Goal: Transaction & Acquisition: Complete application form

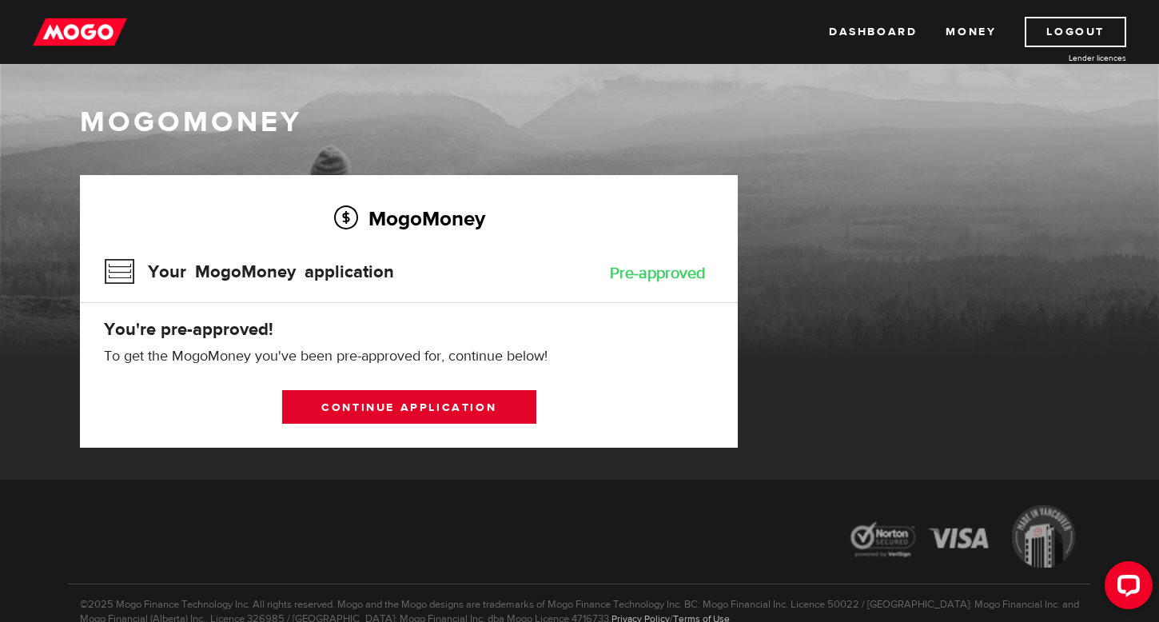
click at [363, 406] on link "Continue application" at bounding box center [409, 407] width 254 height 34
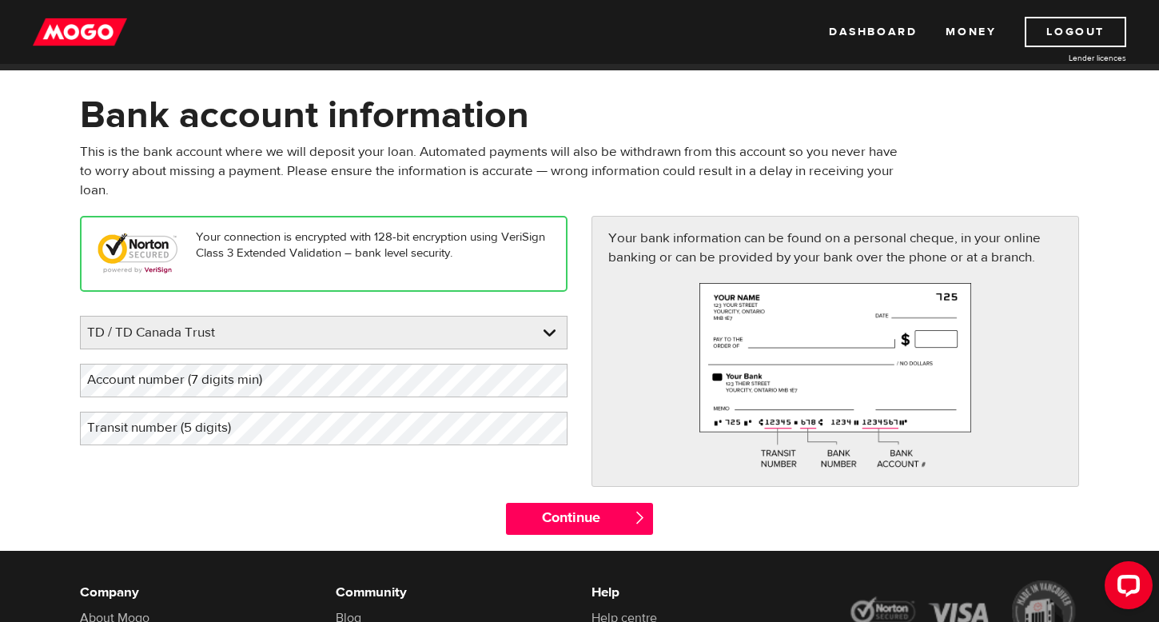
scroll to position [53, 0]
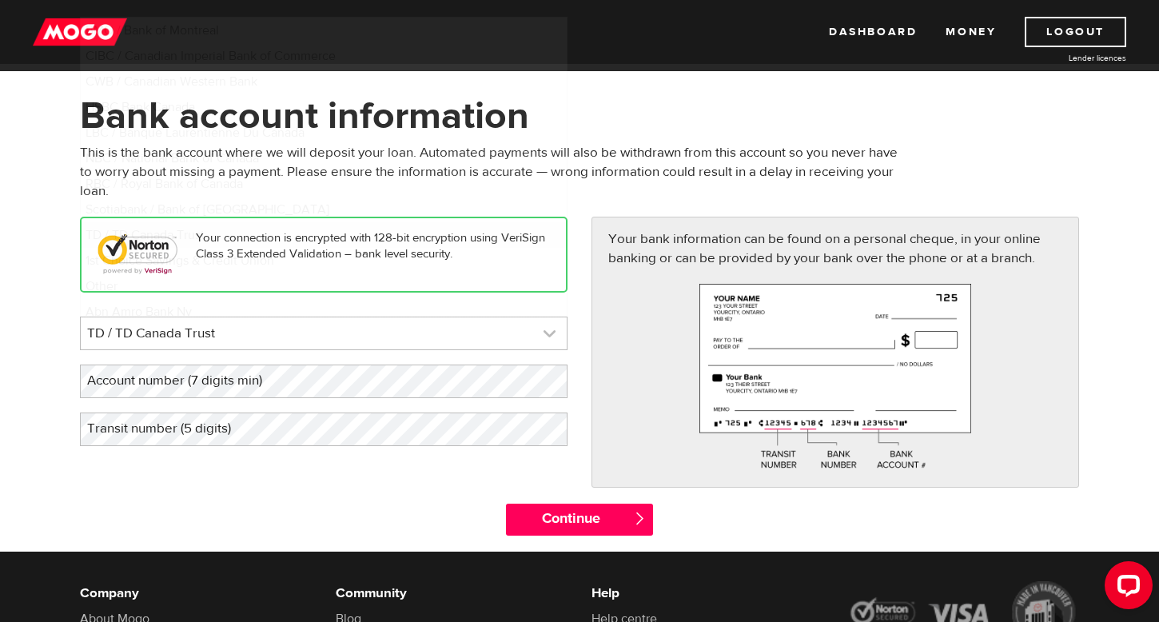
click at [336, 339] on link at bounding box center [324, 333] width 486 height 32
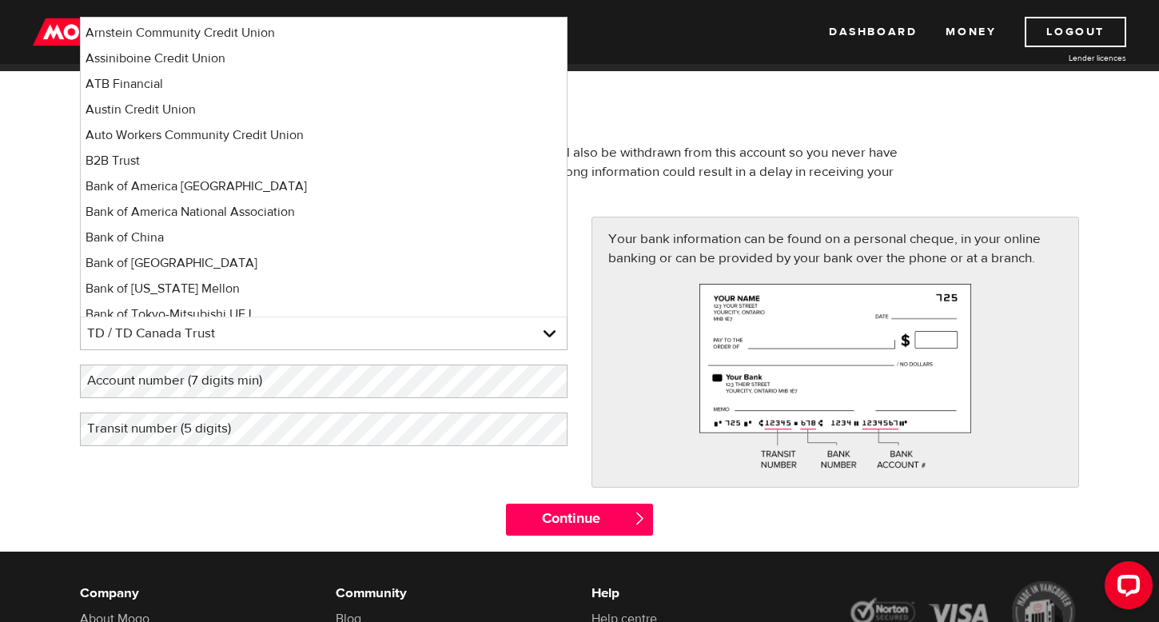
scroll to position [1358, 0]
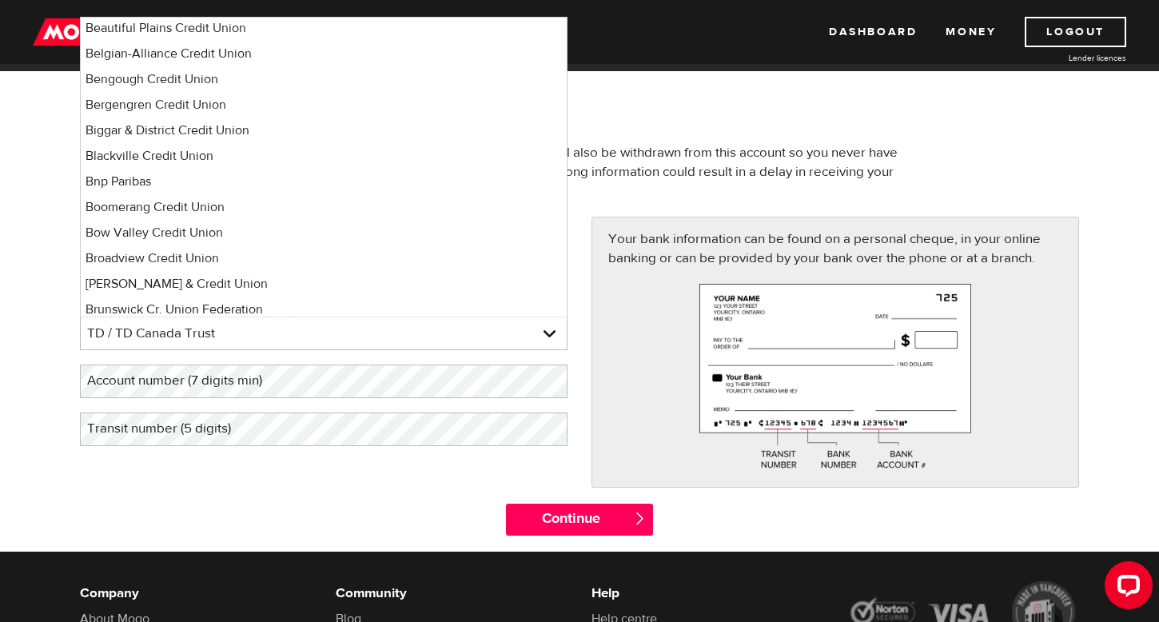
click at [277, 511] on div "Continue " at bounding box center [579, 528] width 1023 height 48
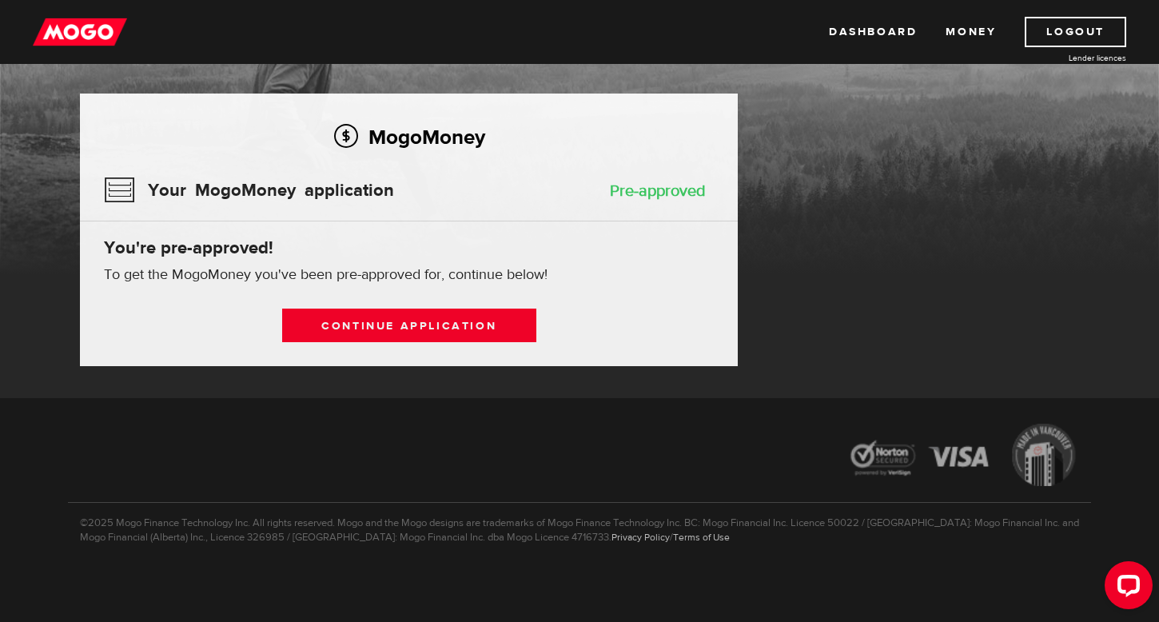
scroll to position [82, 0]
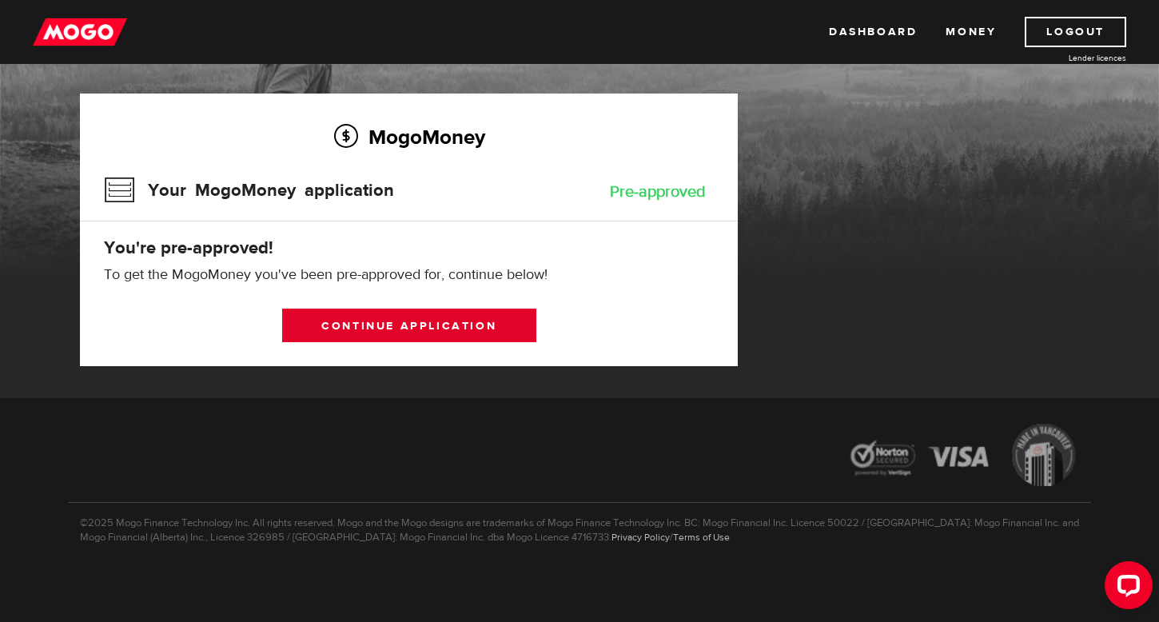
click at [386, 328] on link "Continue application" at bounding box center [409, 326] width 254 height 34
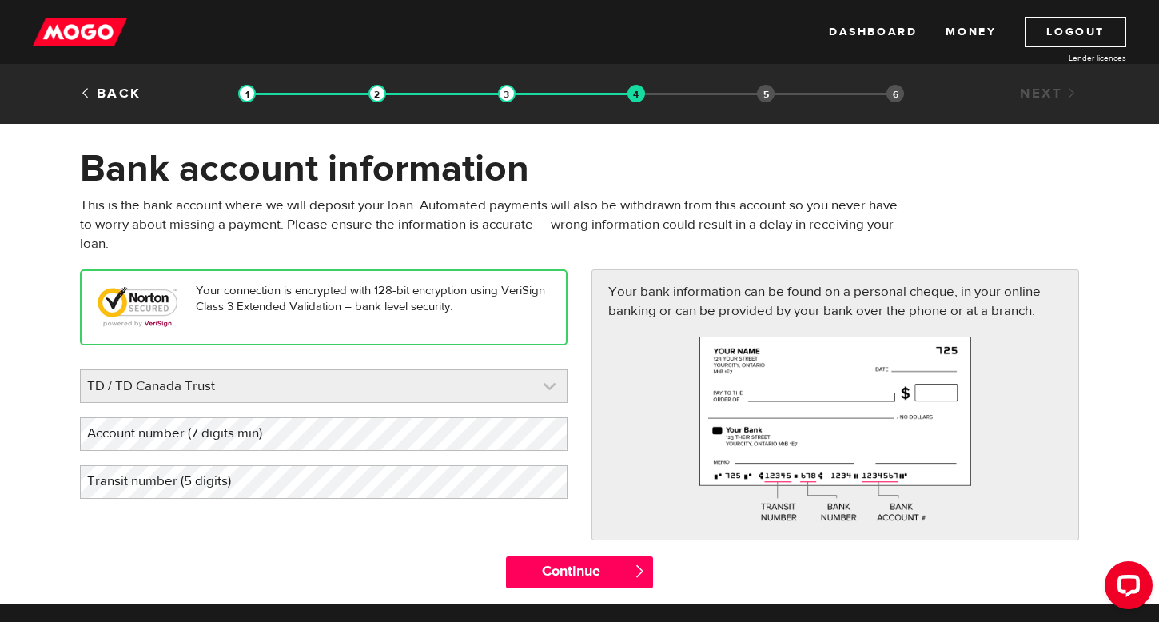
click at [261, 388] on link at bounding box center [324, 386] width 486 height 32
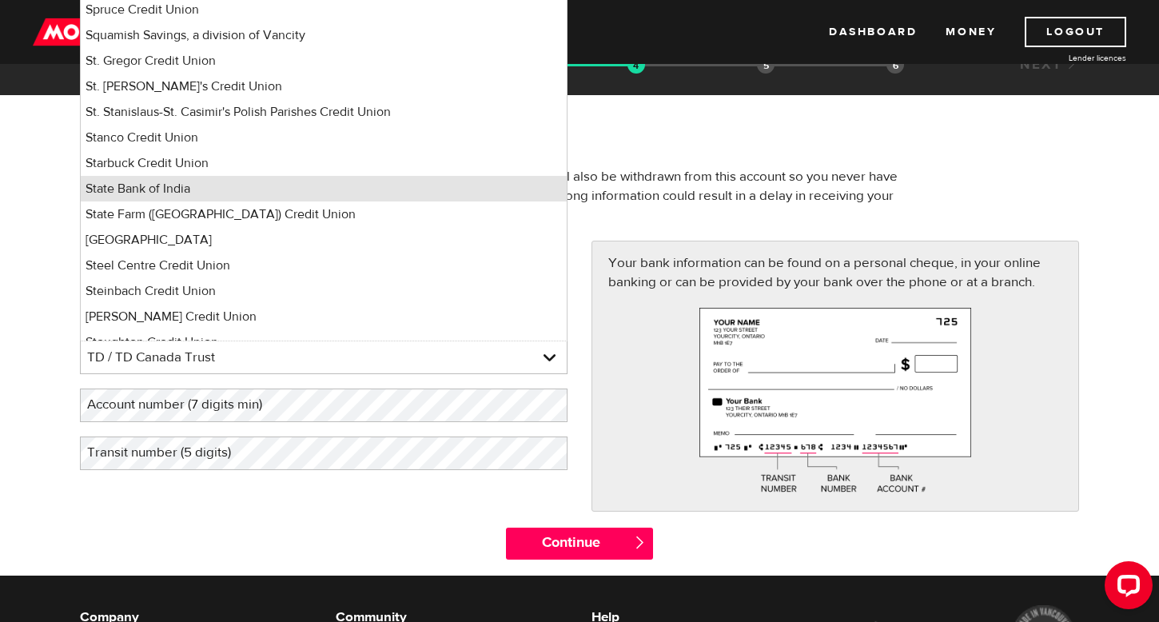
scroll to position [10576, 0]
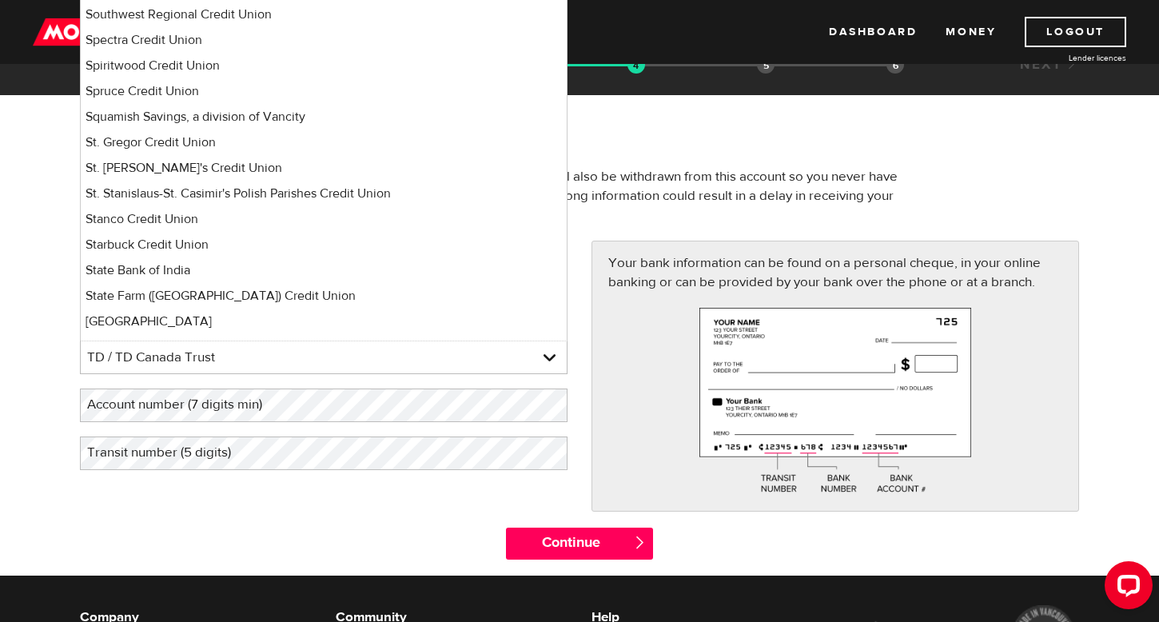
click at [139, 406] on label "Account number (7 digits min)" at bounding box center [187, 404] width 215 height 33
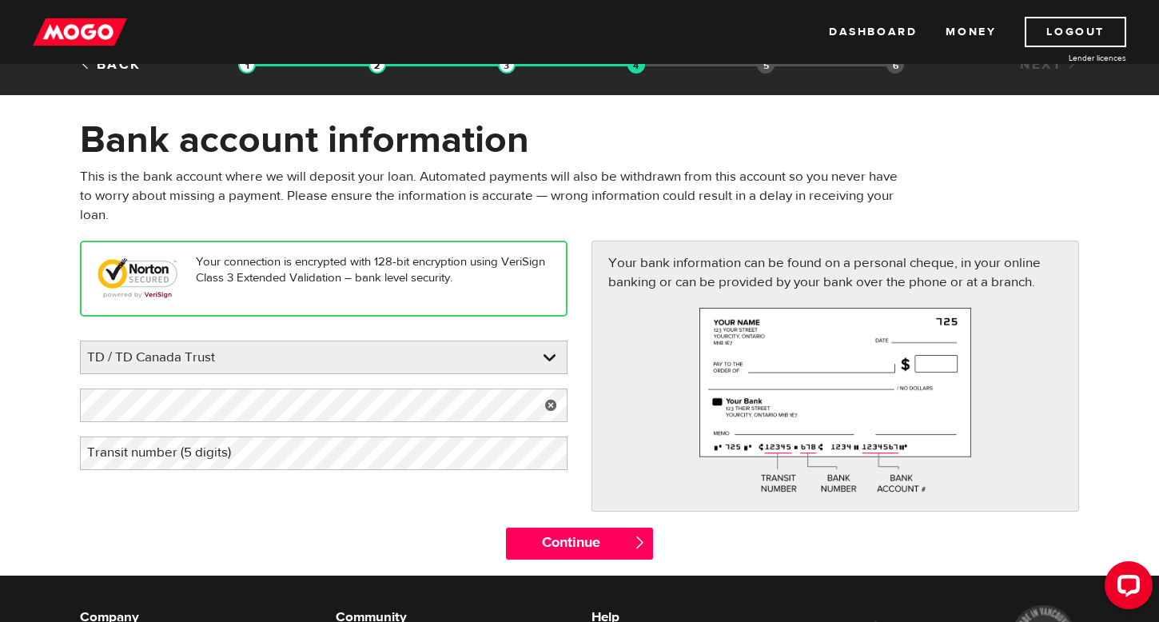
click at [151, 464] on label "Transit number (5 digits)" at bounding box center [172, 452] width 184 height 33
click at [126, 525] on div "Your connection is encrypted with 128-bit encryption using VeriSign Class 3 Ext…" at bounding box center [579, 384] width 1023 height 286
click at [157, 477] on div "Your connection is encrypted with 128-bit encryption using VeriSign Class 3 Ext…" at bounding box center [324, 363] width 512 height 244
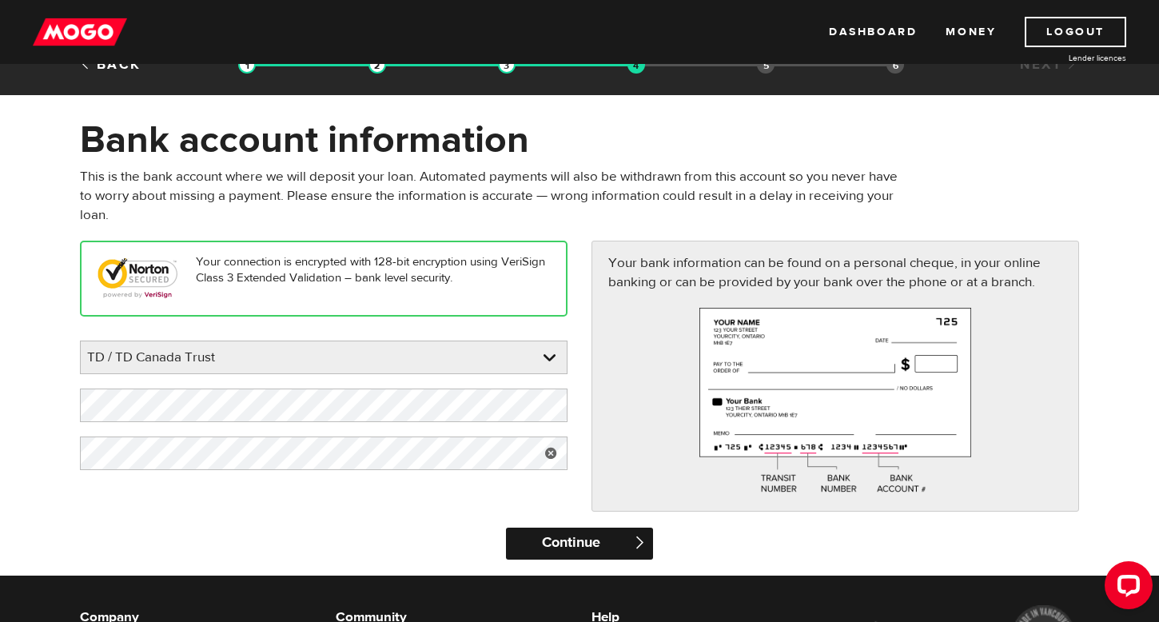
click at [548, 552] on input "Continue" at bounding box center [579, 544] width 146 height 32
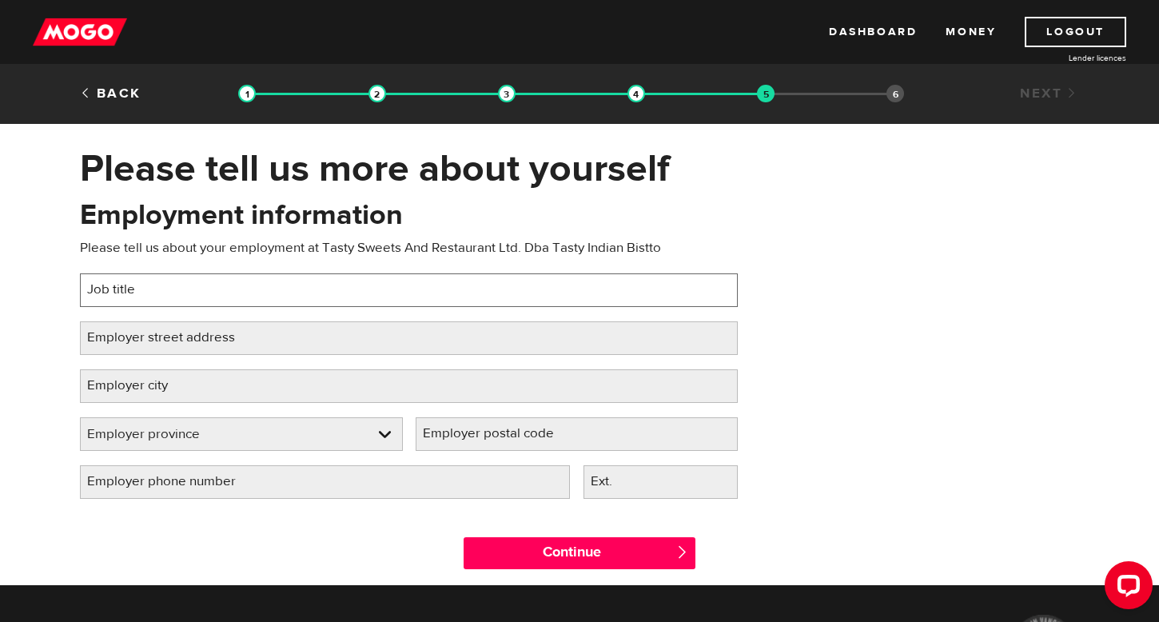
click at [209, 281] on input "Job title" at bounding box center [409, 290] width 658 height 34
type input "Bar Manager/ Head Mixologist"
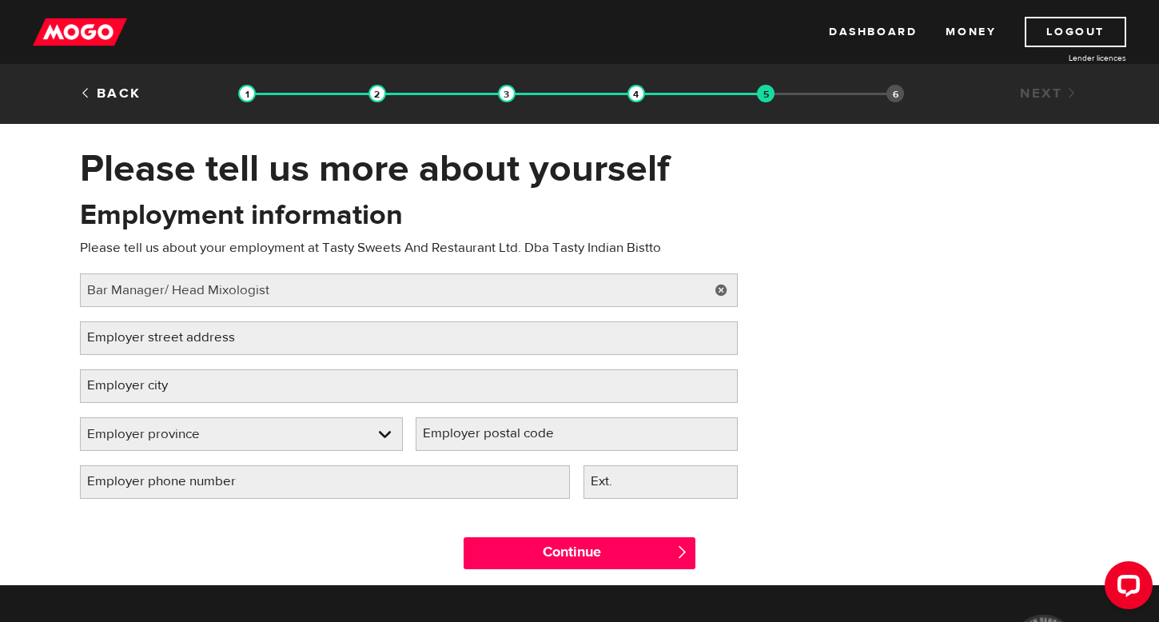
click at [159, 351] on label "Employer street address" at bounding box center [174, 337] width 188 height 33
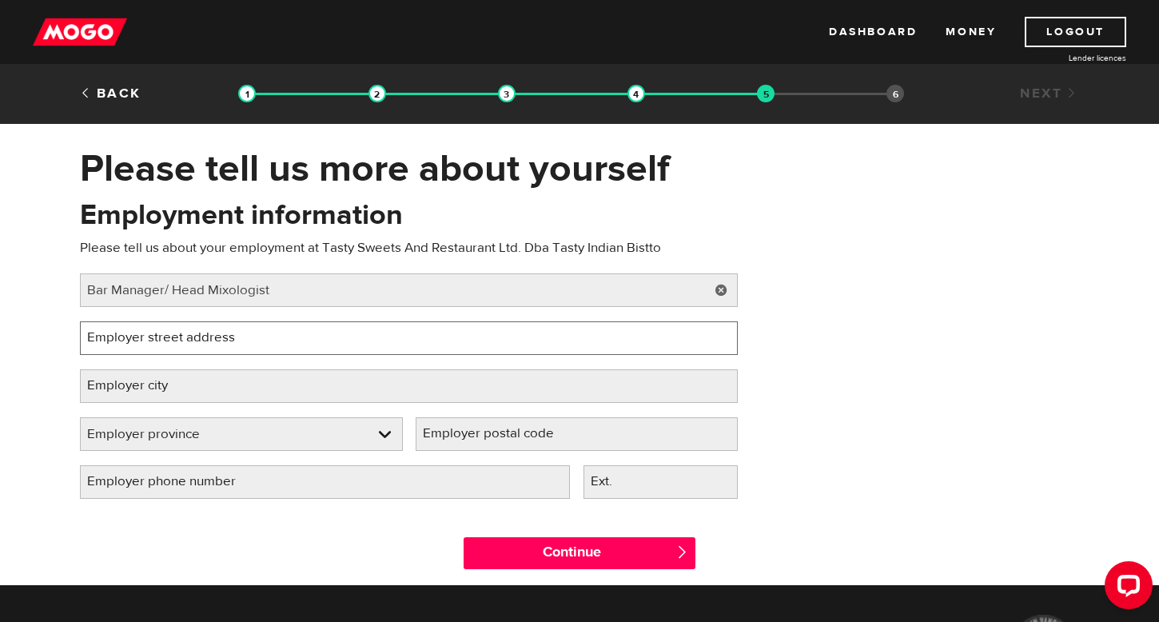
click at [159, 351] on input "Employer street address" at bounding box center [409, 338] width 658 height 34
type input "[STREET_ADDRESS]"
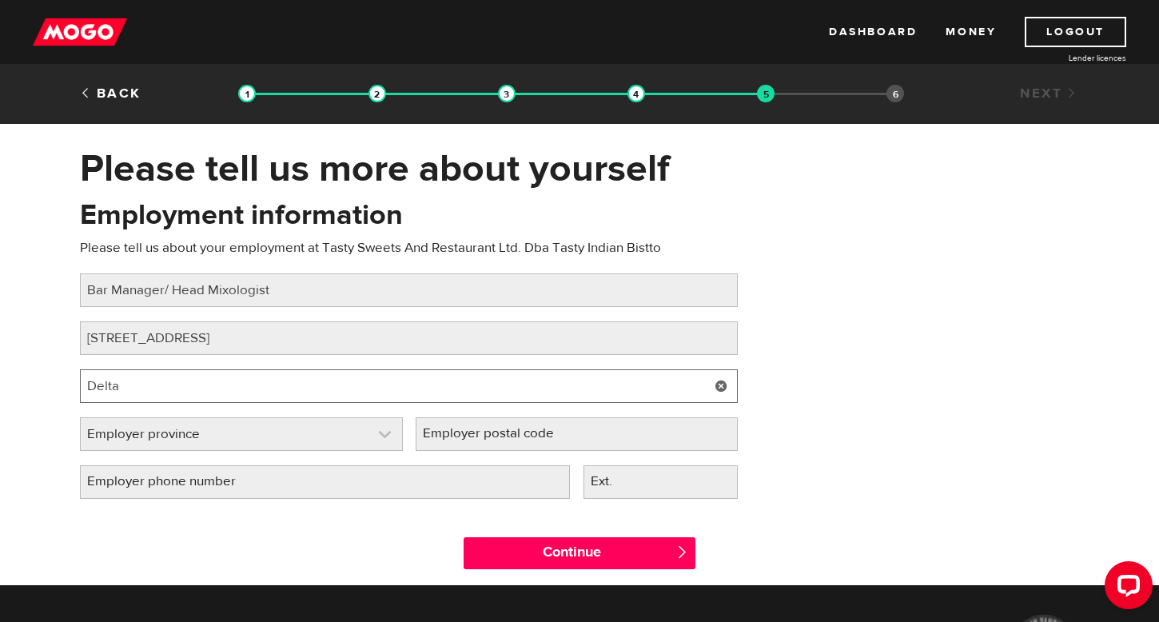
type input "Delta"
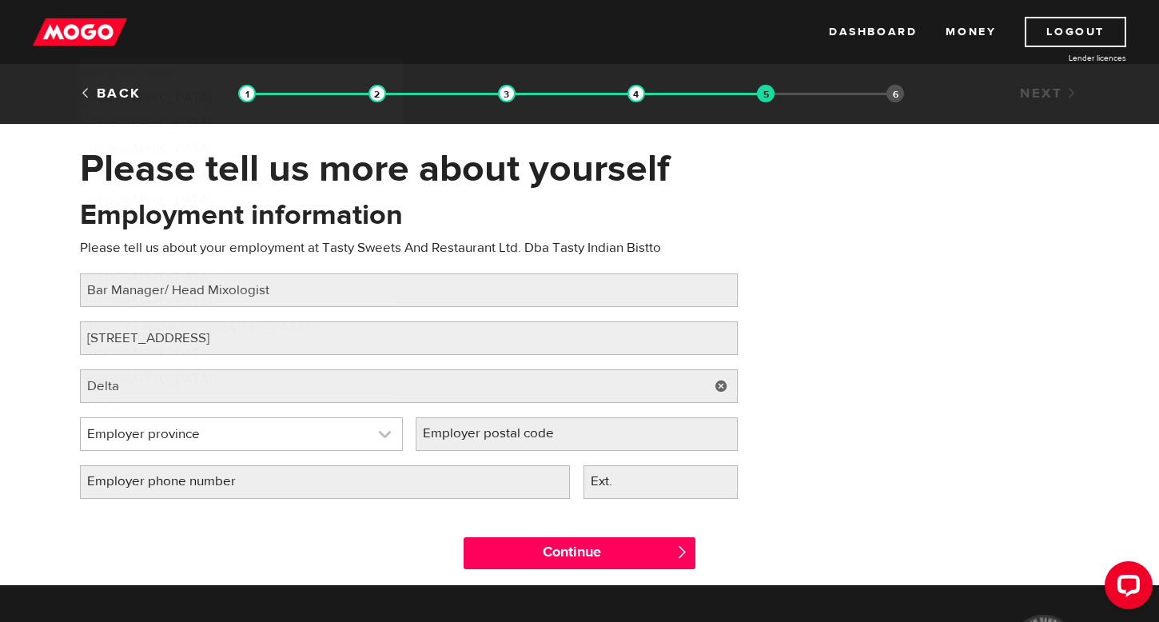
click at [111, 436] on link at bounding box center [241, 434] width 321 height 32
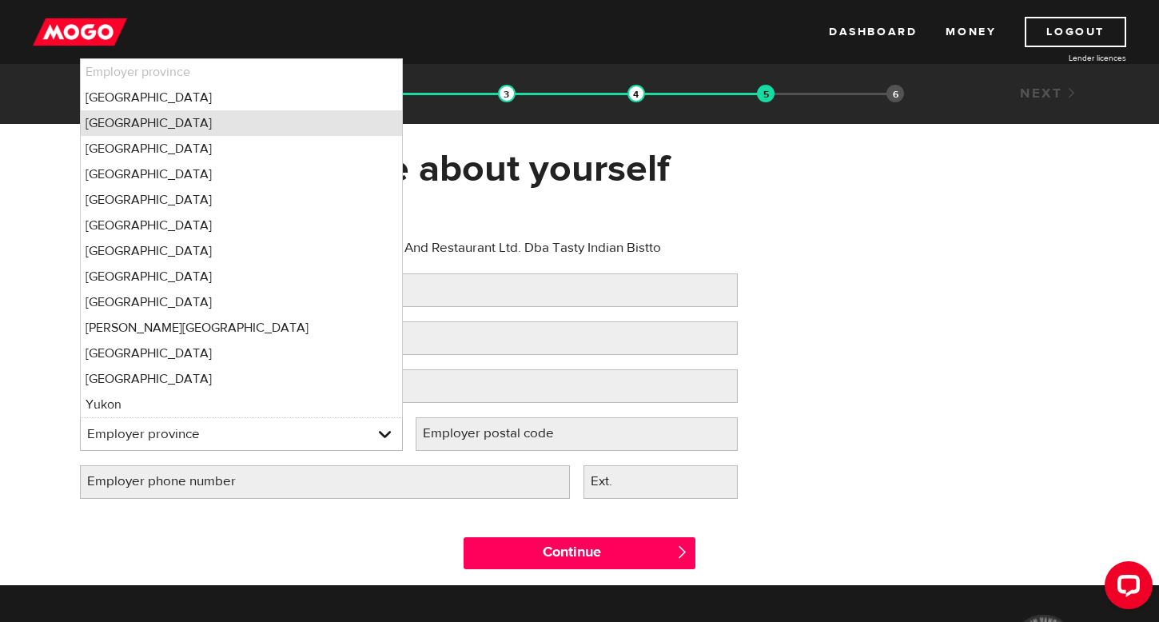
click at [141, 123] on li "[GEOGRAPHIC_DATA]" at bounding box center [241, 123] width 321 height 26
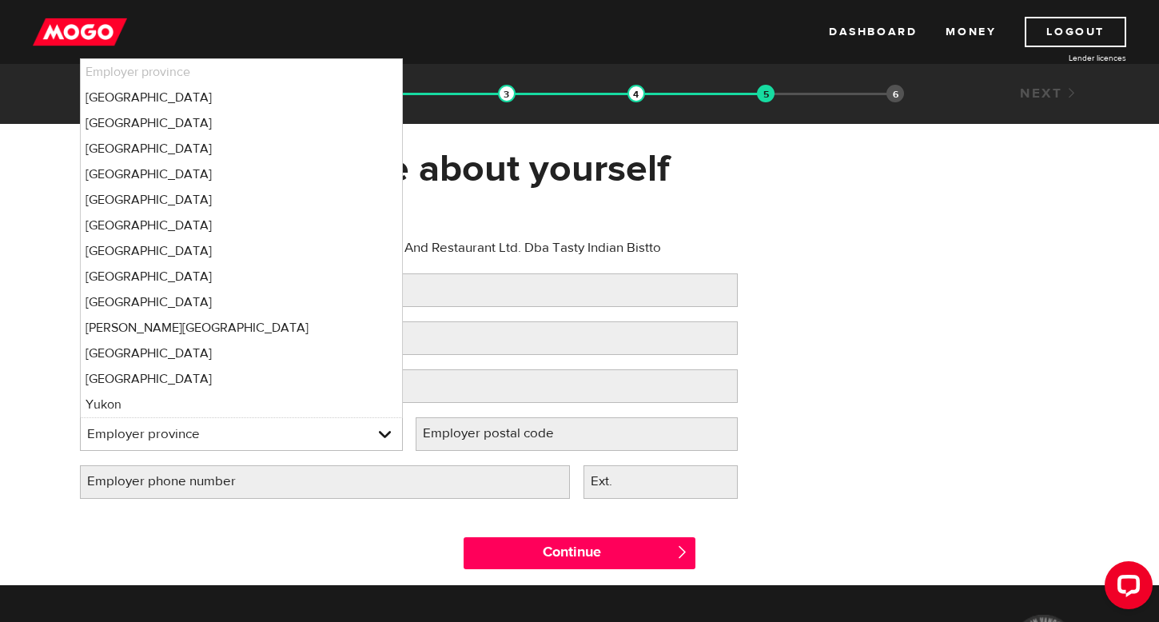
select select "BC"
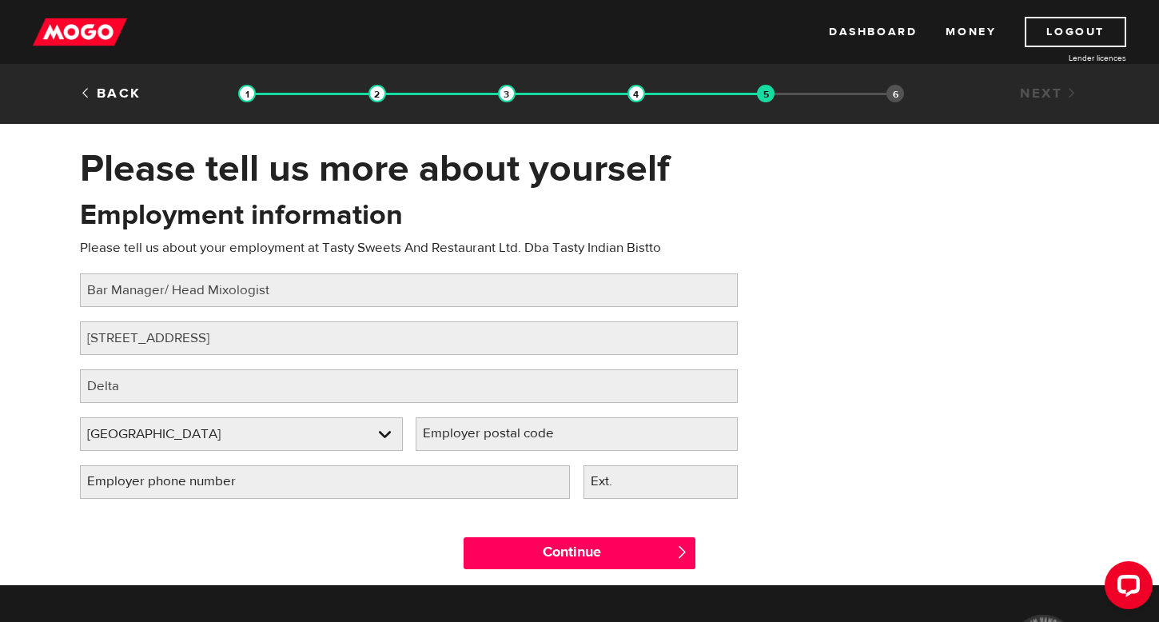
click at [484, 429] on label "Employer postal code" at bounding box center [501, 433] width 171 height 33
click at [484, 429] on input "Employer postal code" at bounding box center [577, 434] width 323 height 34
type input "V4C 6R1"
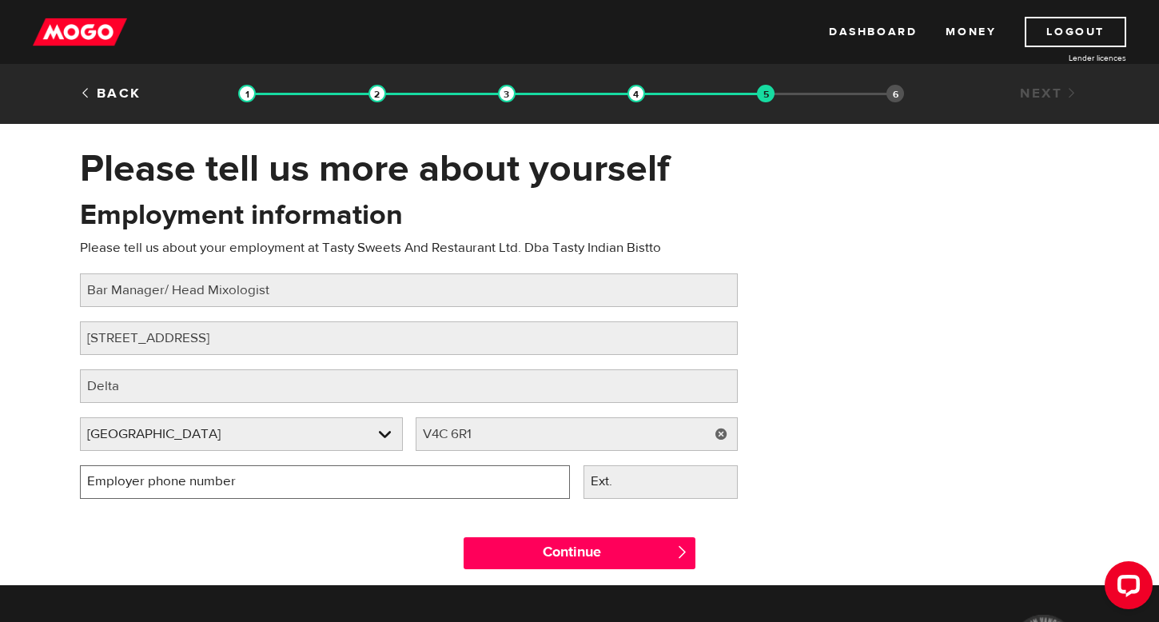
click at [321, 490] on input "Employer phone number" at bounding box center [325, 482] width 490 height 34
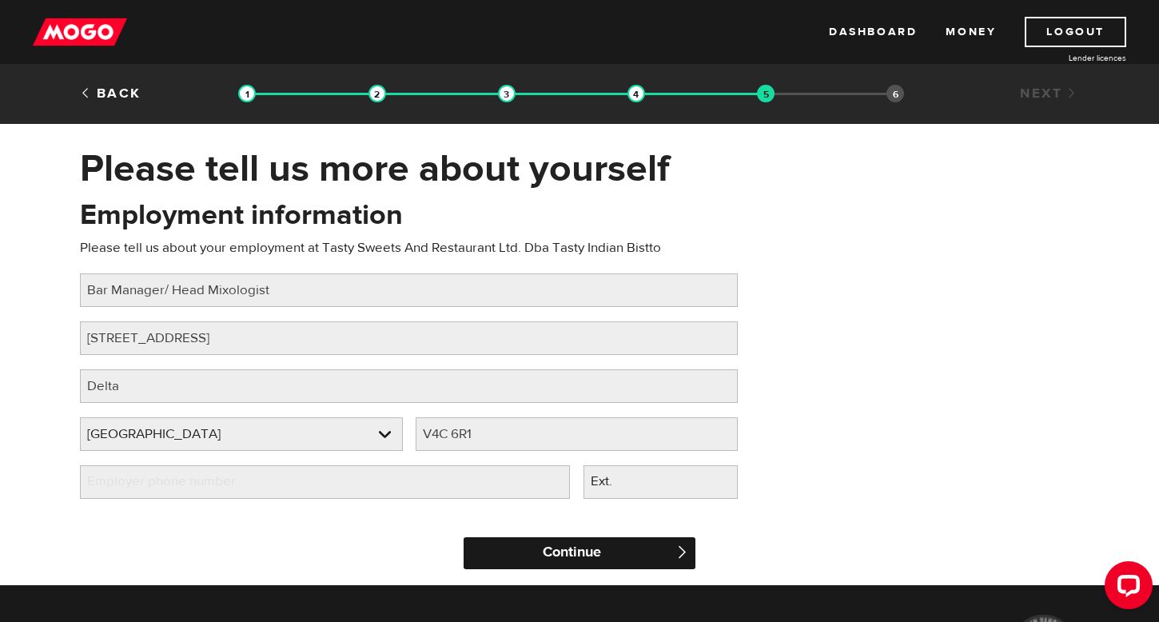
click at [628, 552] on input "Continue" at bounding box center [580, 553] width 232 height 32
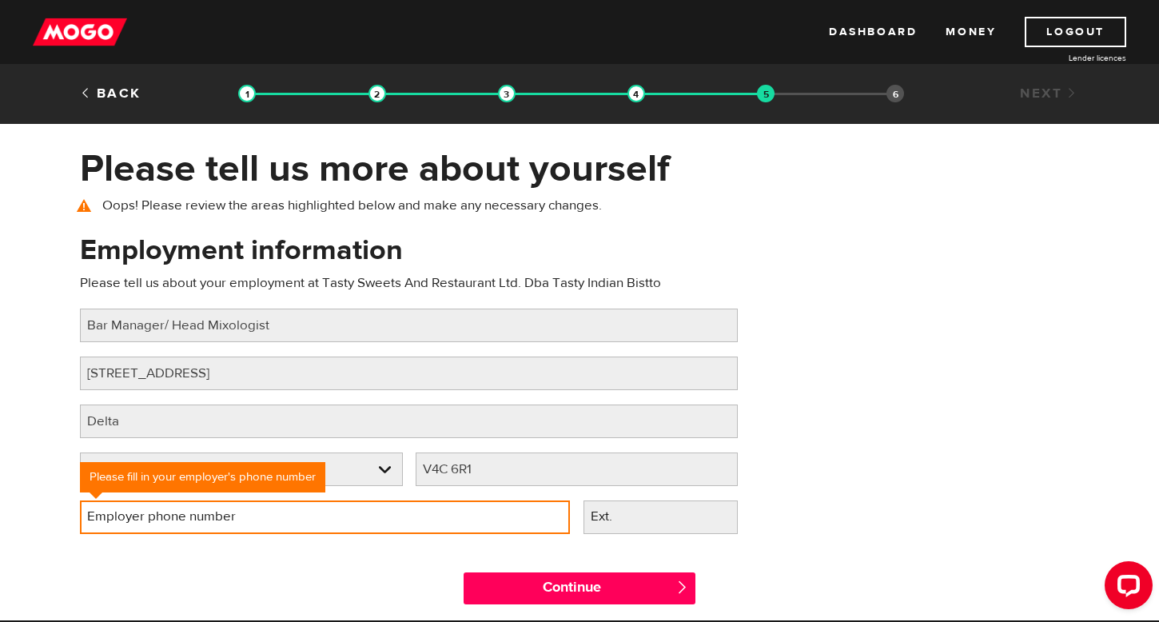
click at [366, 503] on input "Employer phone number" at bounding box center [325, 517] width 490 height 34
type input "(604) 507-9393"
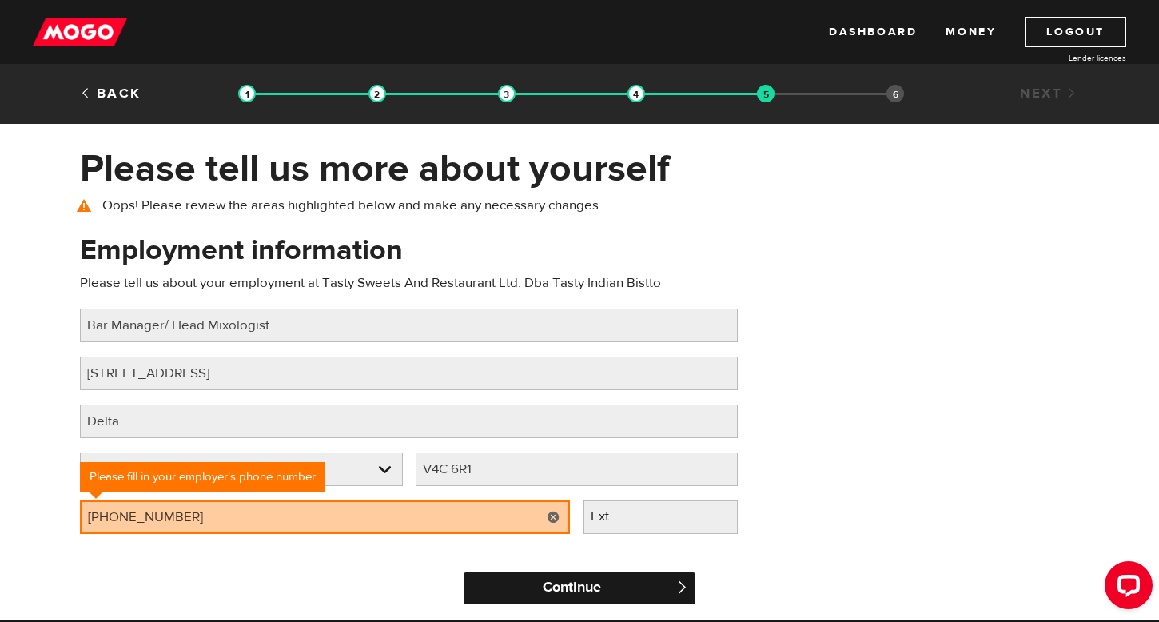
click at [562, 595] on input "Continue" at bounding box center [580, 588] width 232 height 32
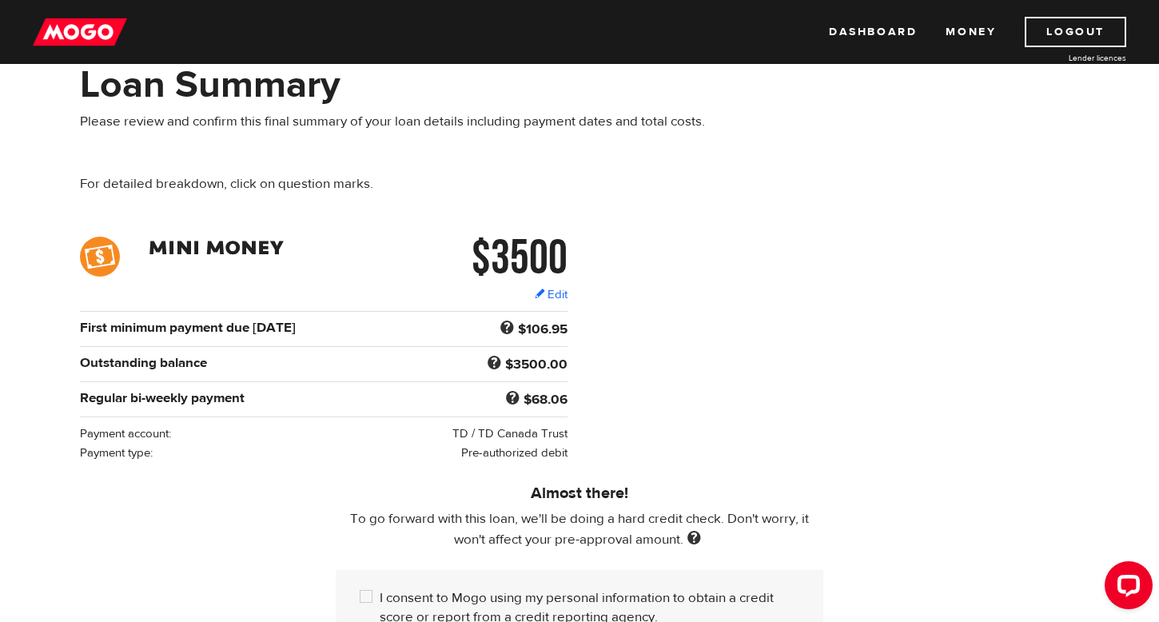
scroll to position [90, 0]
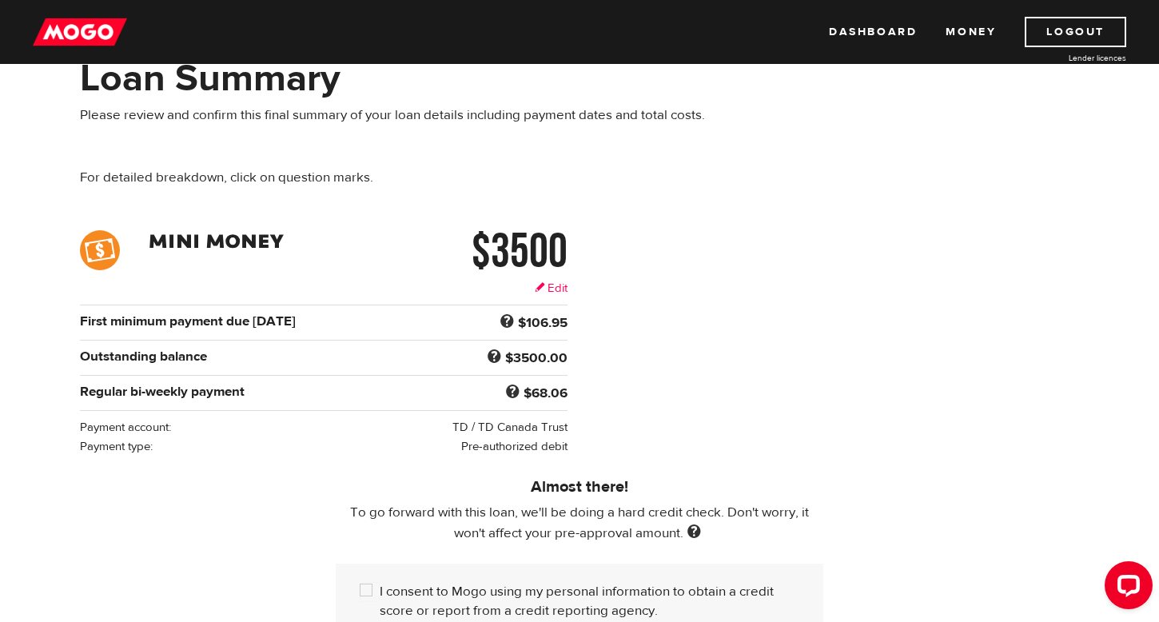
click at [552, 291] on link "Edit" at bounding box center [551, 288] width 33 height 17
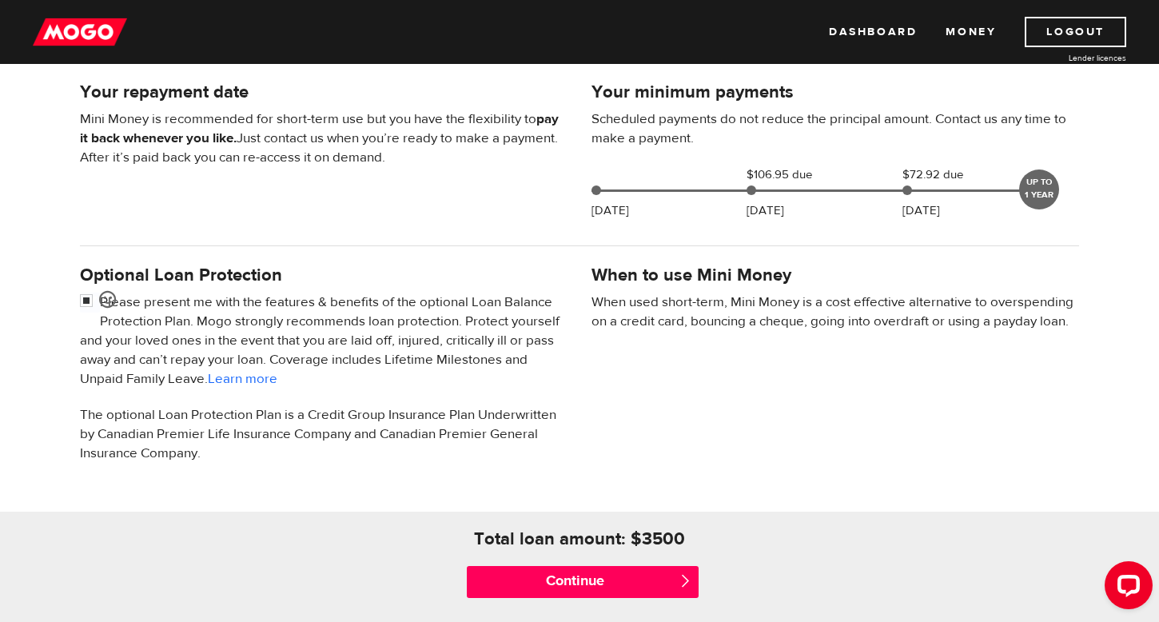
scroll to position [330, 0]
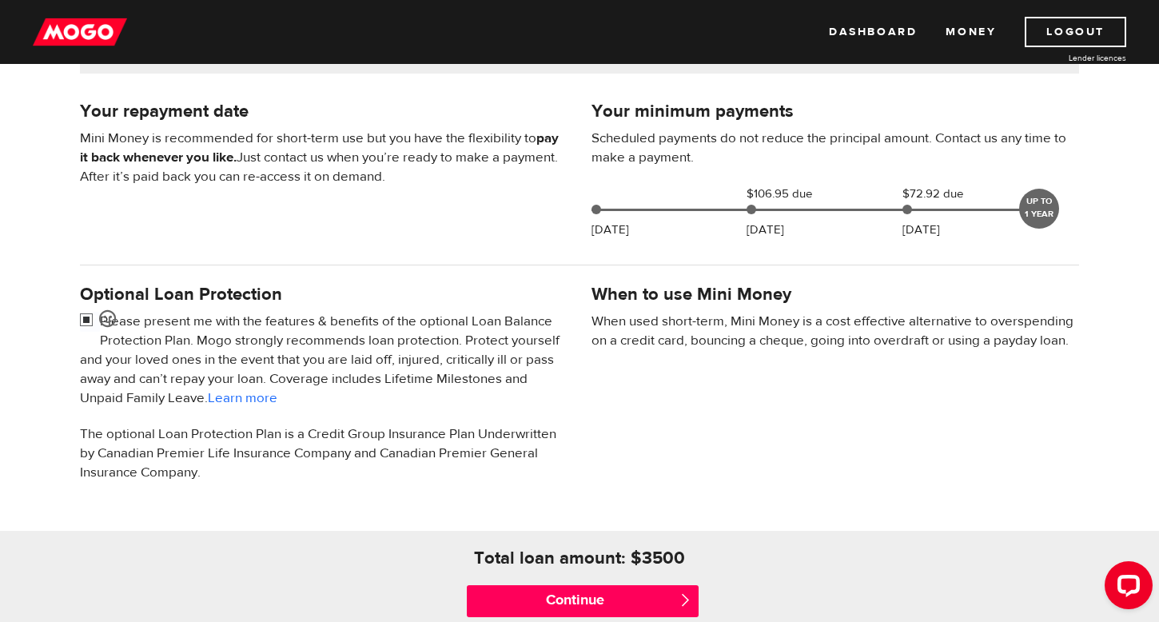
click at [86, 317] on input "checkbox" at bounding box center [90, 322] width 20 height 20
checkbox input "false"
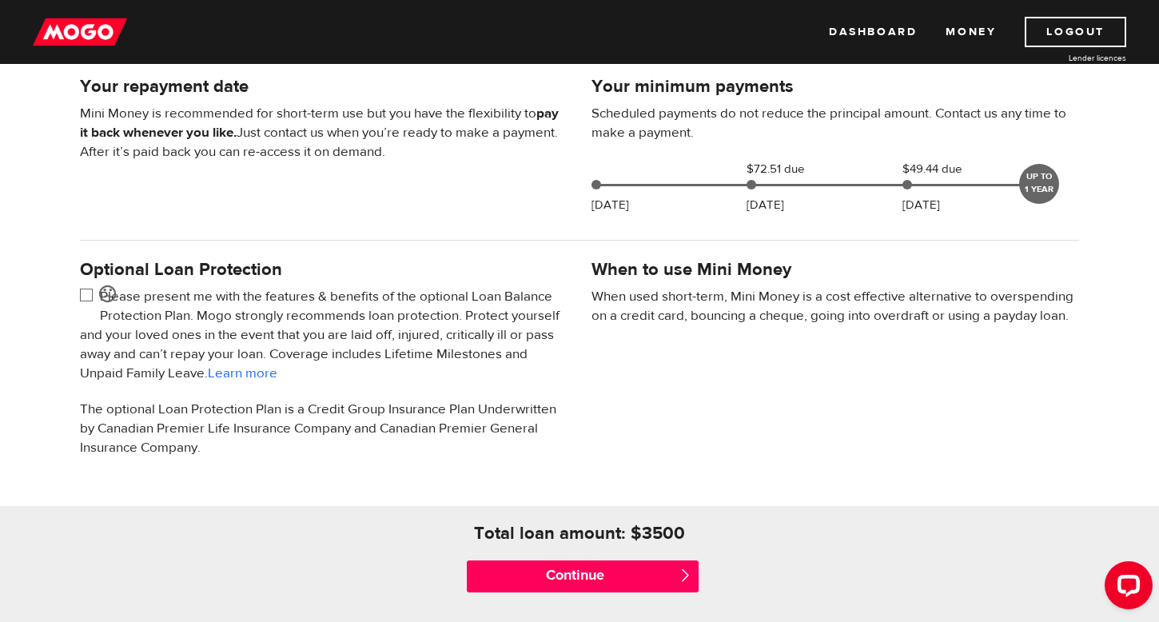
scroll to position [368, 0]
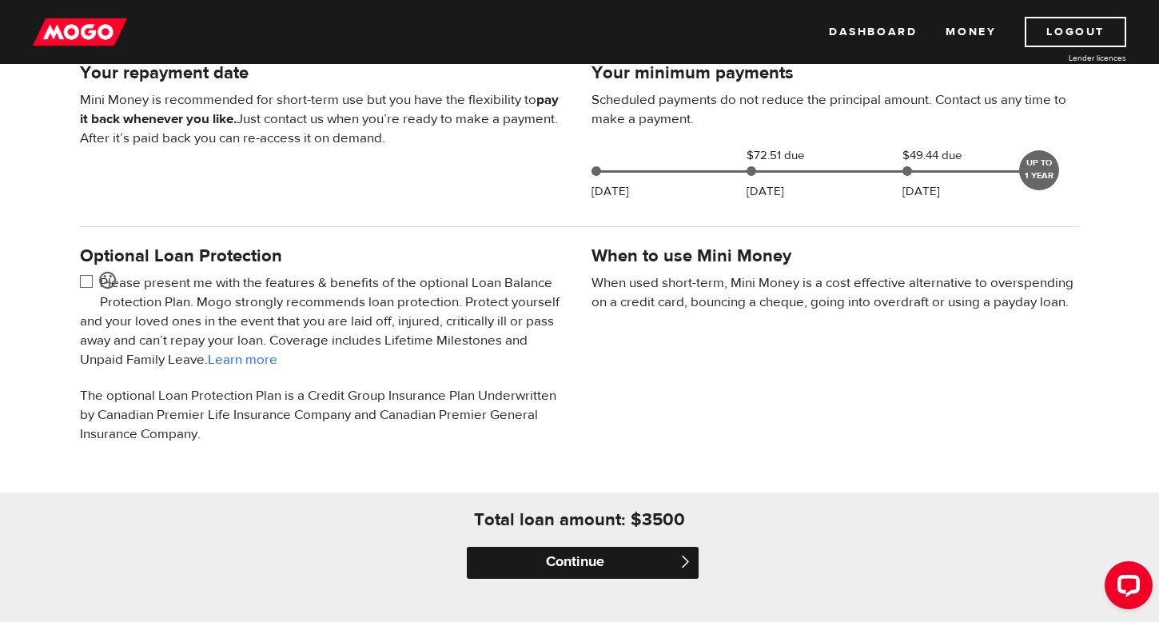
click at [575, 569] on input "Continue" at bounding box center [583, 563] width 232 height 32
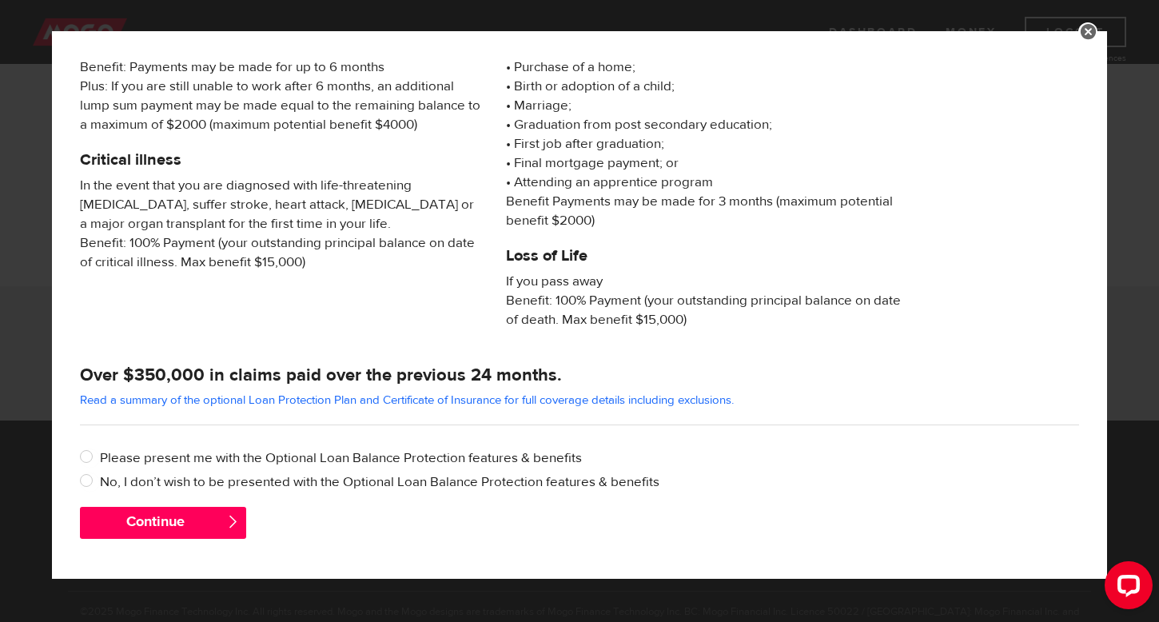
scroll to position [631, 0]
click at [207, 484] on label "No, I don’t wish to be presented with the Optional Loan Balance Protection feat…" at bounding box center [589, 481] width 979 height 19
click at [100, 484] on input "No, I don’t wish to be presented with the Optional Loan Balance Protection feat…" at bounding box center [90, 482] width 20 height 20
radio input "true"
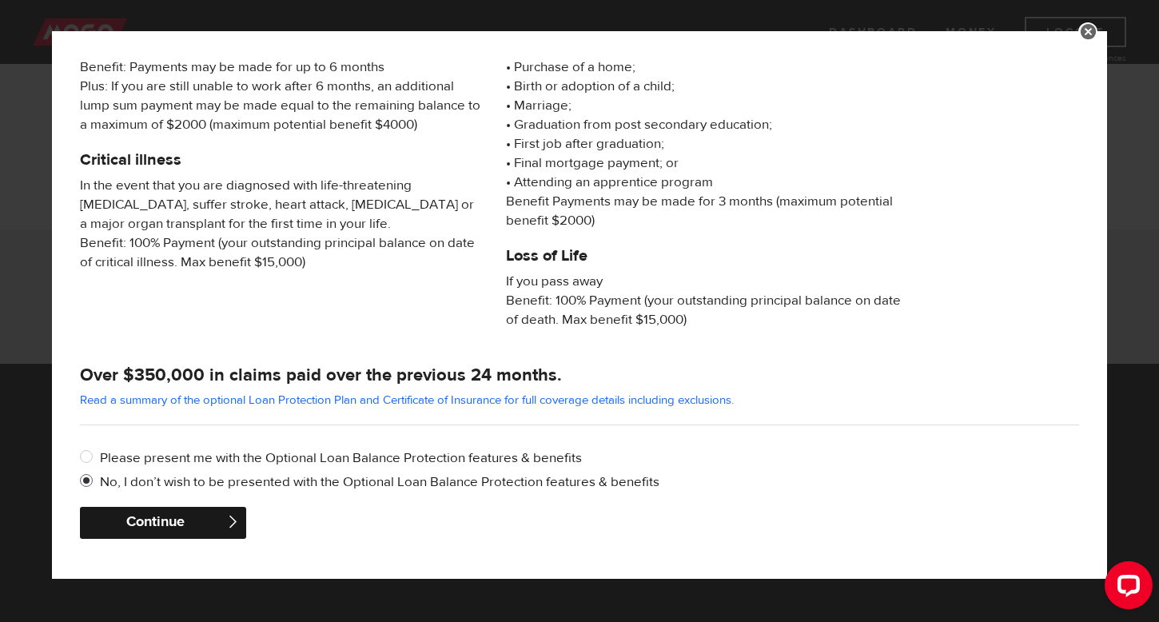
click at [158, 520] on button "Continue" at bounding box center [163, 523] width 166 height 32
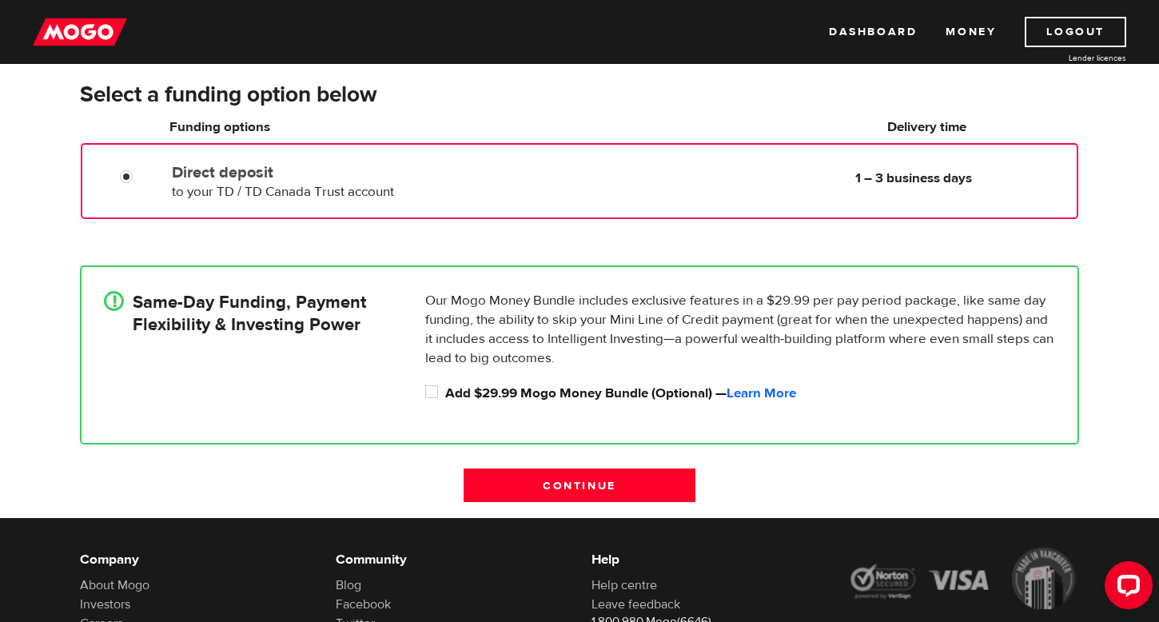
scroll to position [157, 0]
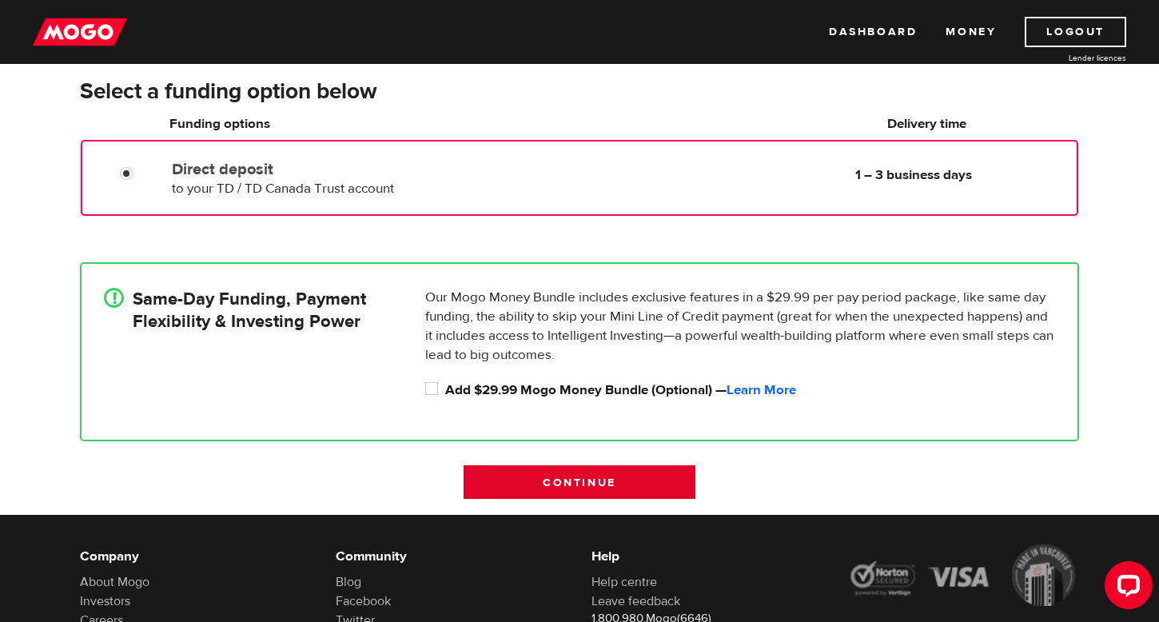
click at [508, 488] on input "Continue" at bounding box center [580, 482] width 232 height 34
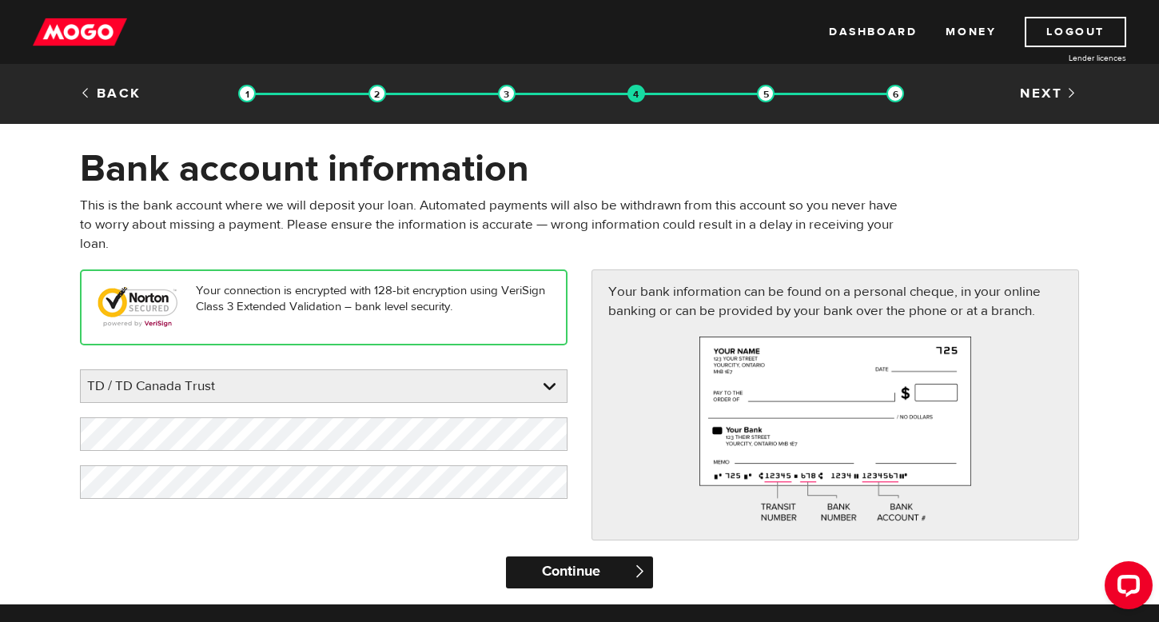
click at [553, 570] on input "Continue" at bounding box center [579, 572] width 146 height 32
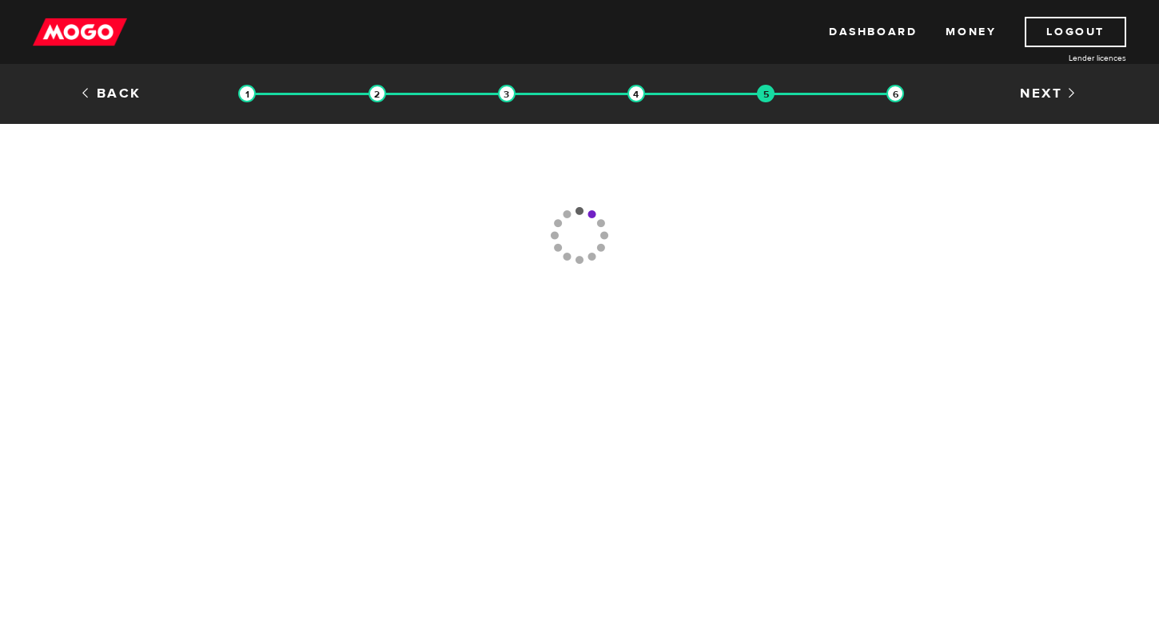
type input "[PHONE_NUMBER]"
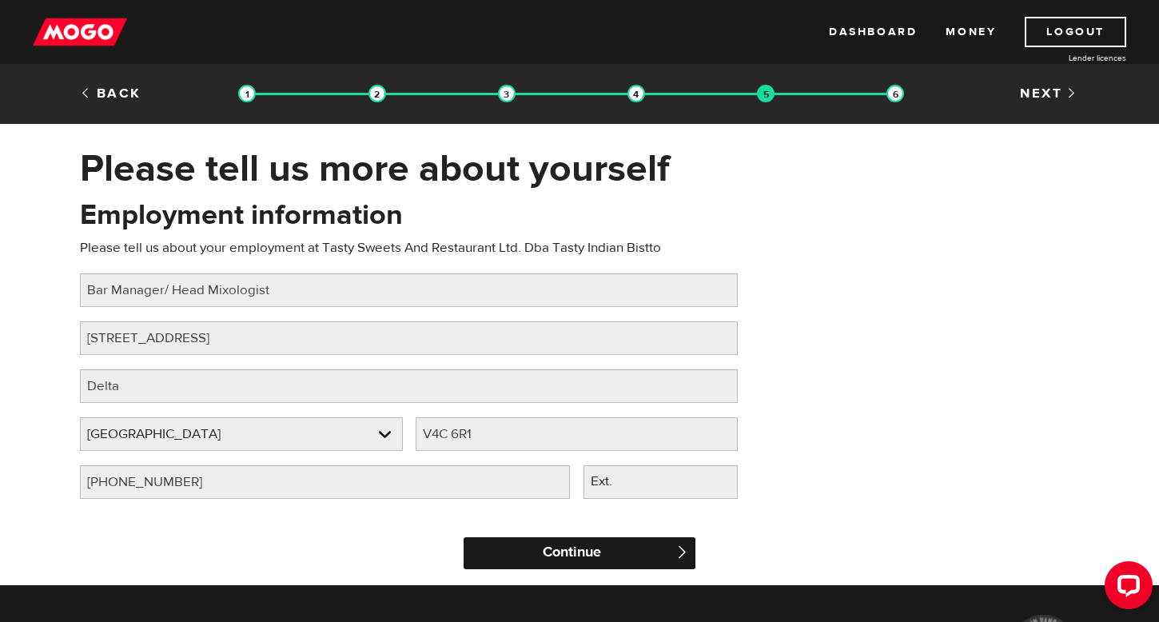
click at [549, 553] on input "Continue" at bounding box center [580, 553] width 232 height 32
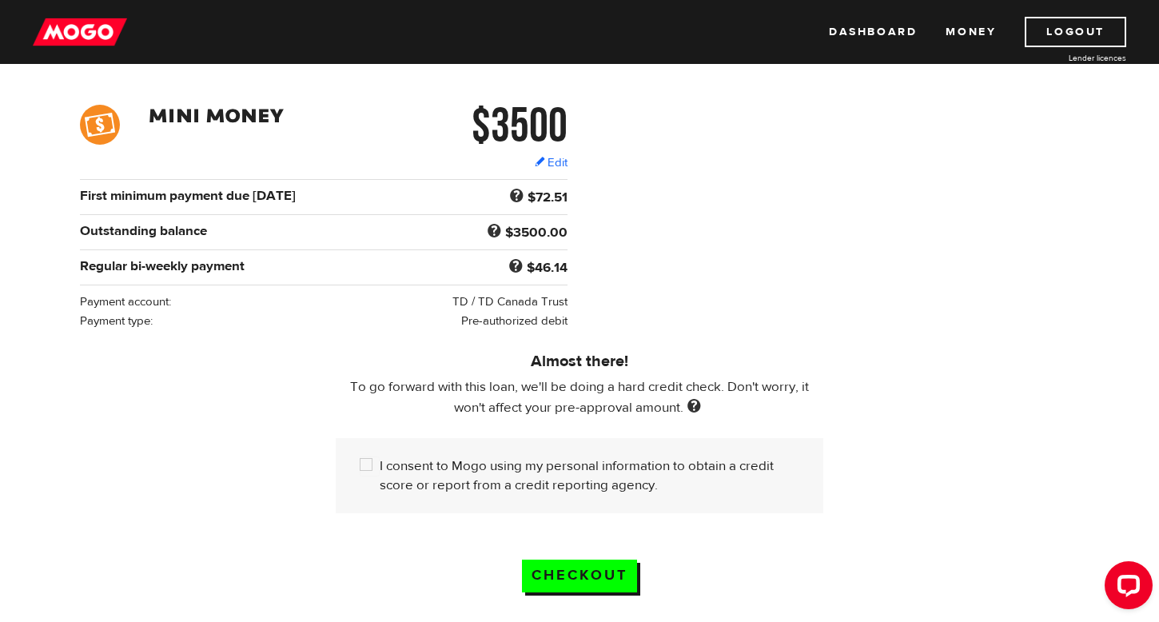
scroll to position [218, 0]
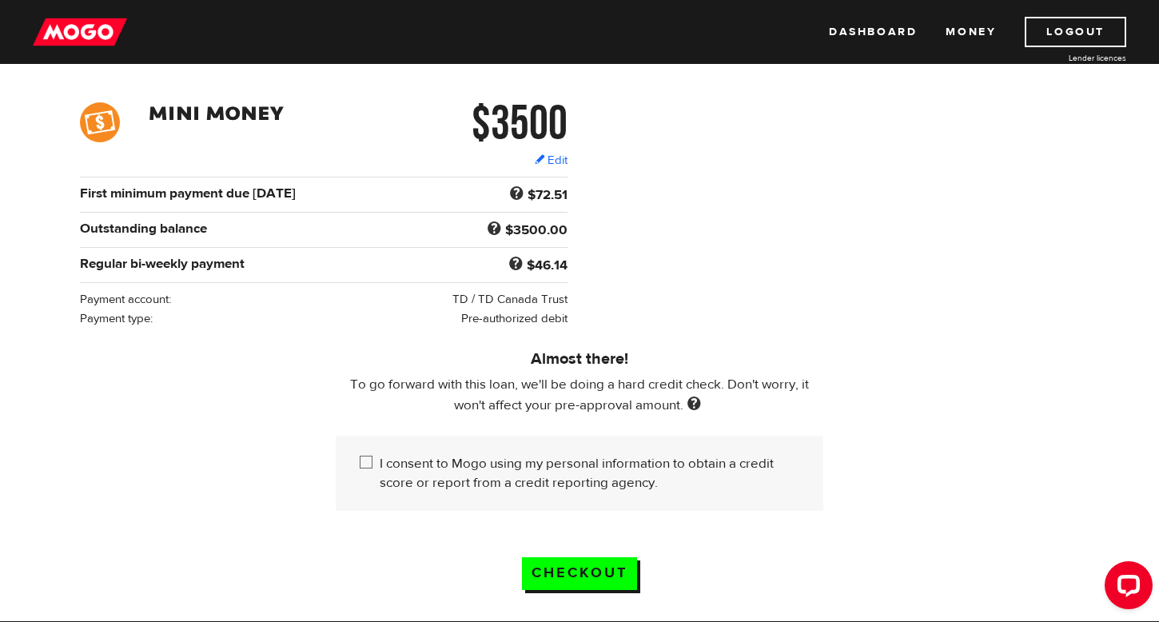
click at [369, 466] on input "I consent to Mogo using my personal information to obtain a credit score or rep…" at bounding box center [370, 464] width 20 height 20
checkbox input "true"
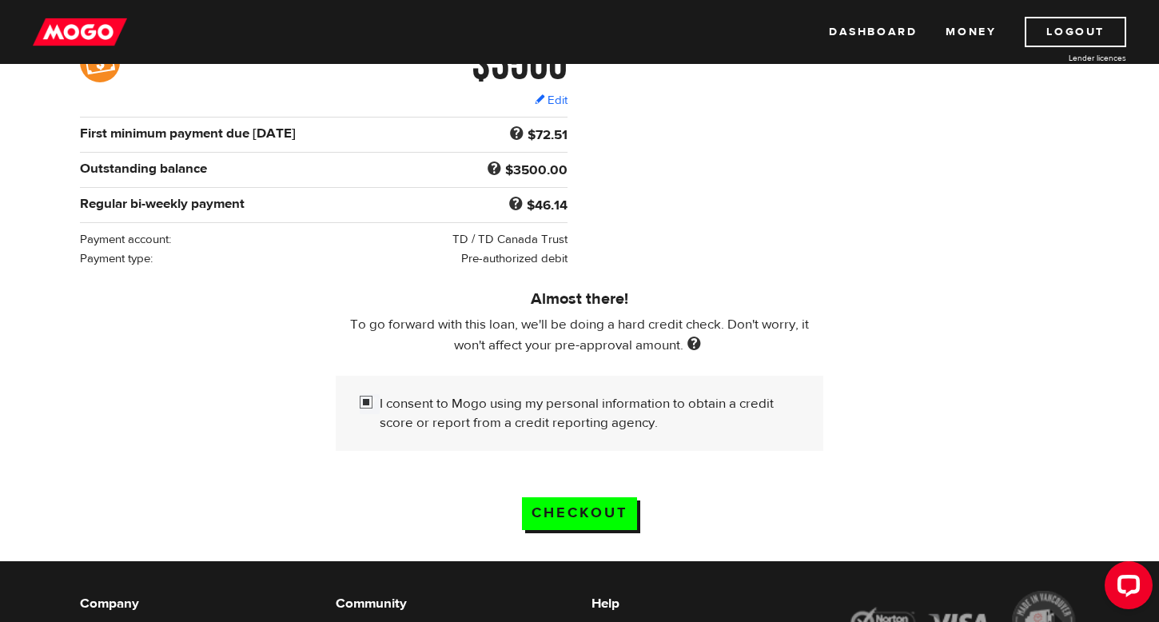
scroll to position [281, 0]
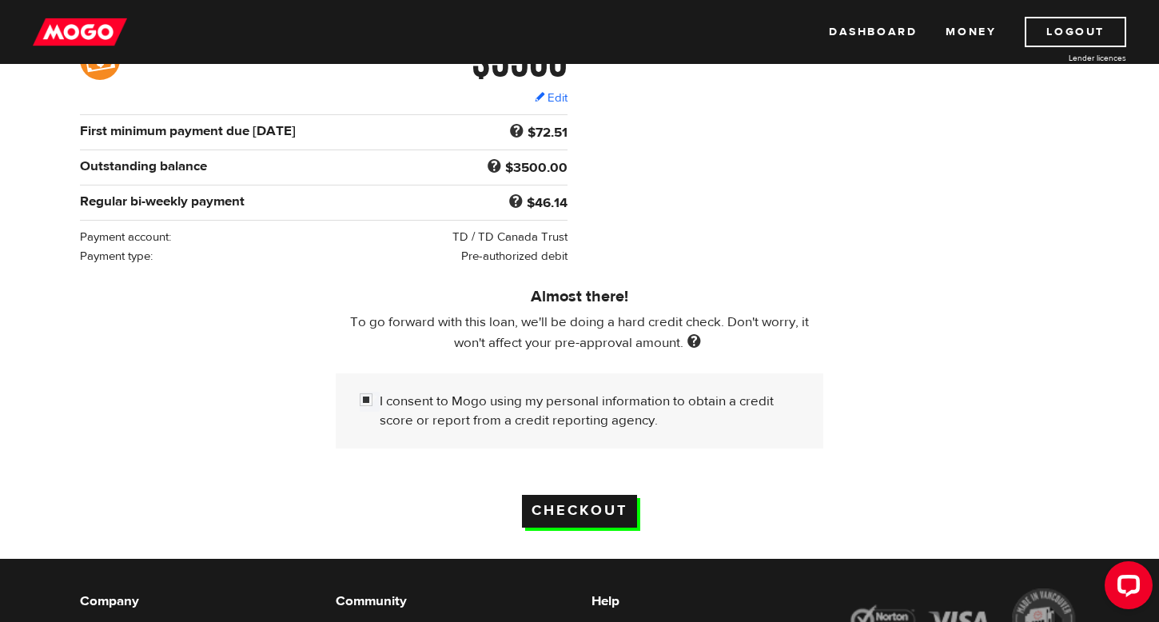
click at [575, 526] on input "Checkout" at bounding box center [579, 511] width 115 height 33
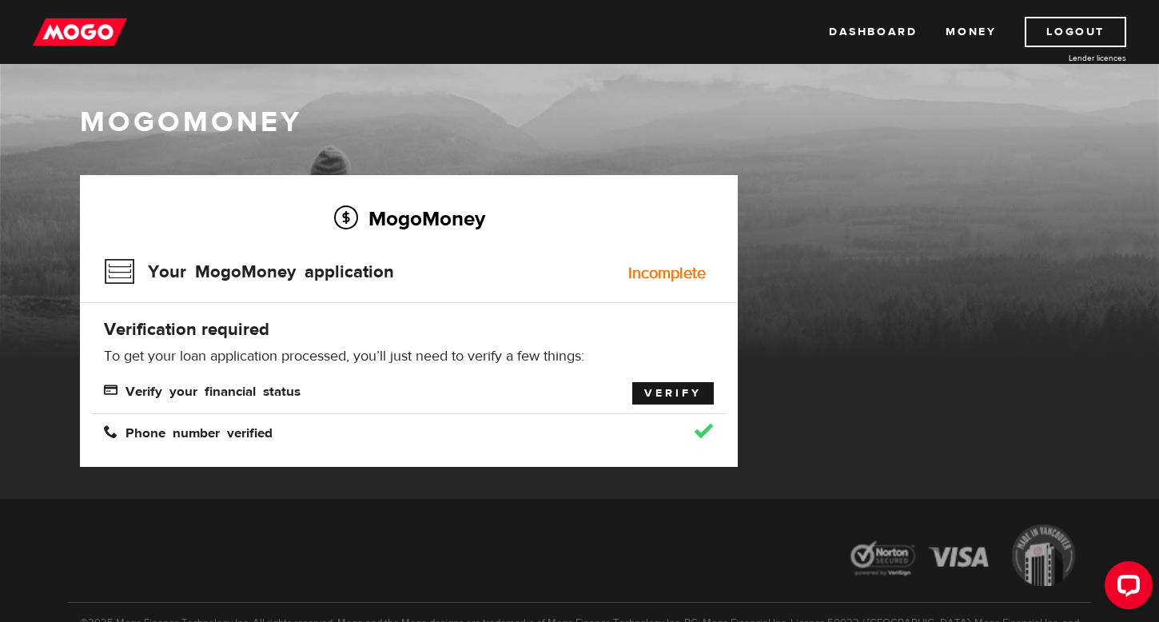
click at [661, 396] on link "Verify" at bounding box center [673, 393] width 82 height 22
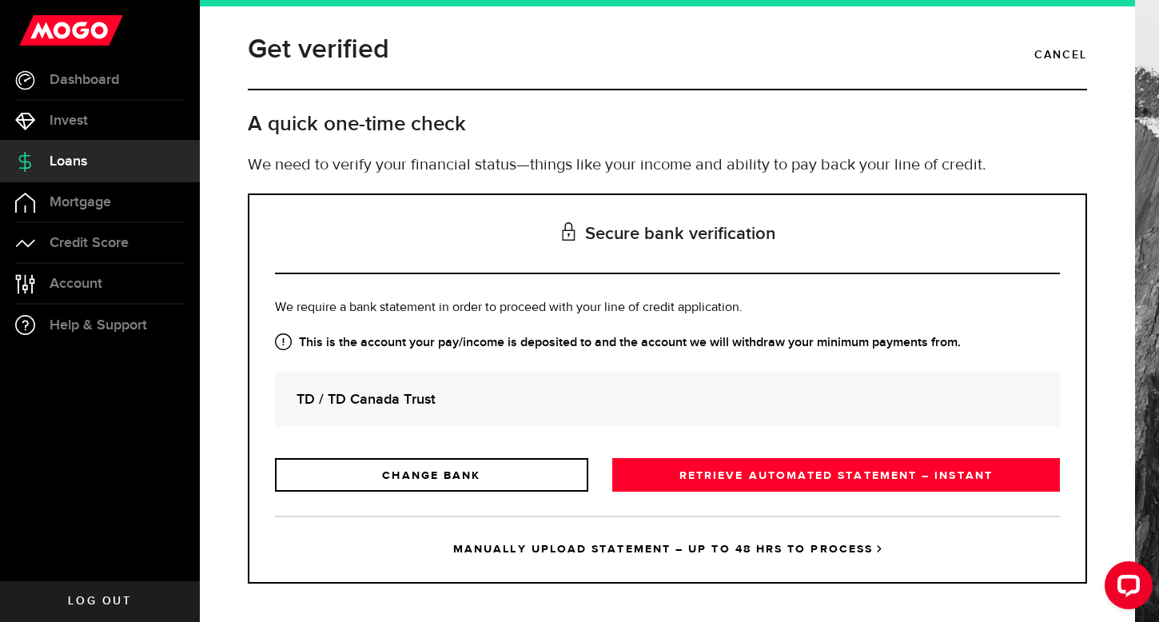
scroll to position [8, 0]
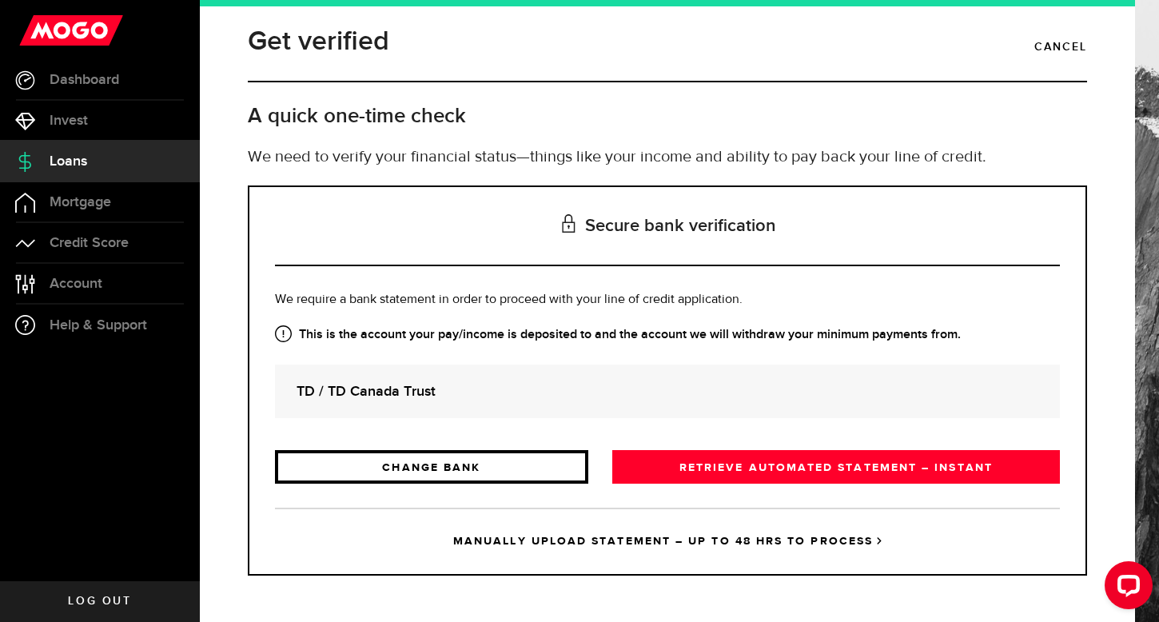
click at [458, 461] on link "CHANGE BANK" at bounding box center [431, 467] width 313 height 34
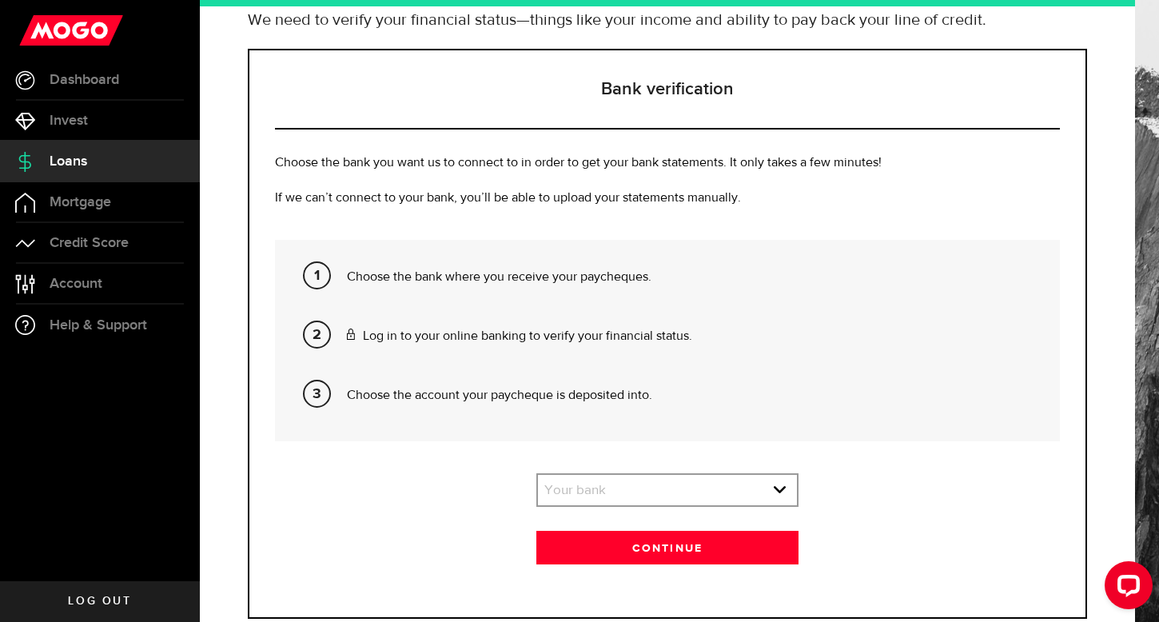
scroll to position [188, 0]
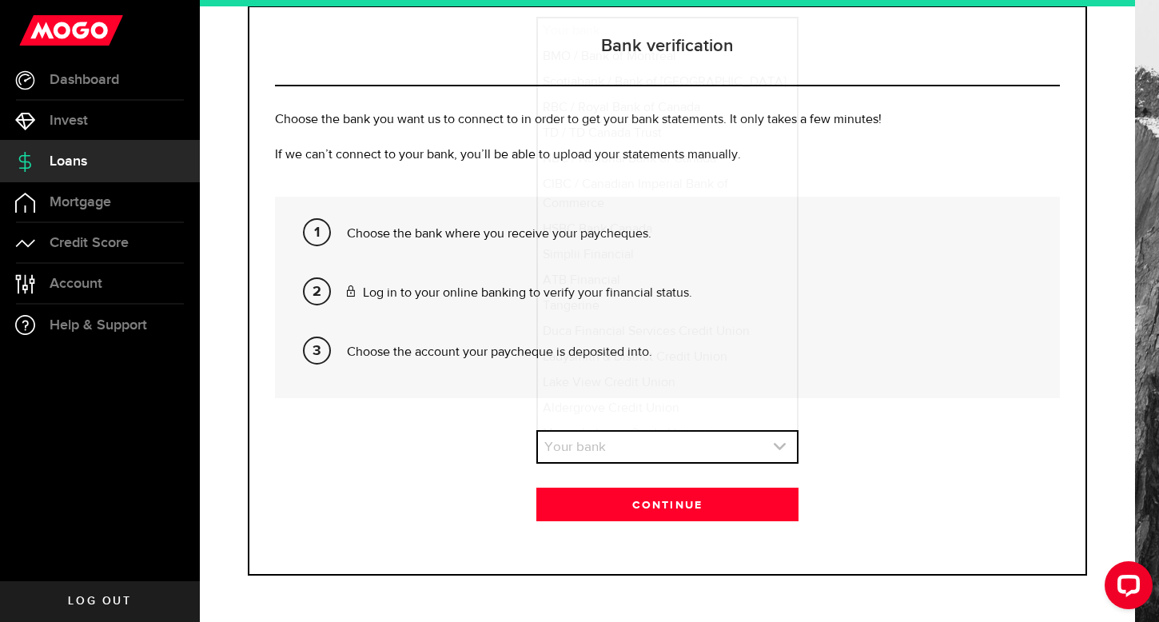
click at [570, 451] on link "expand select" at bounding box center [667, 447] width 258 height 30
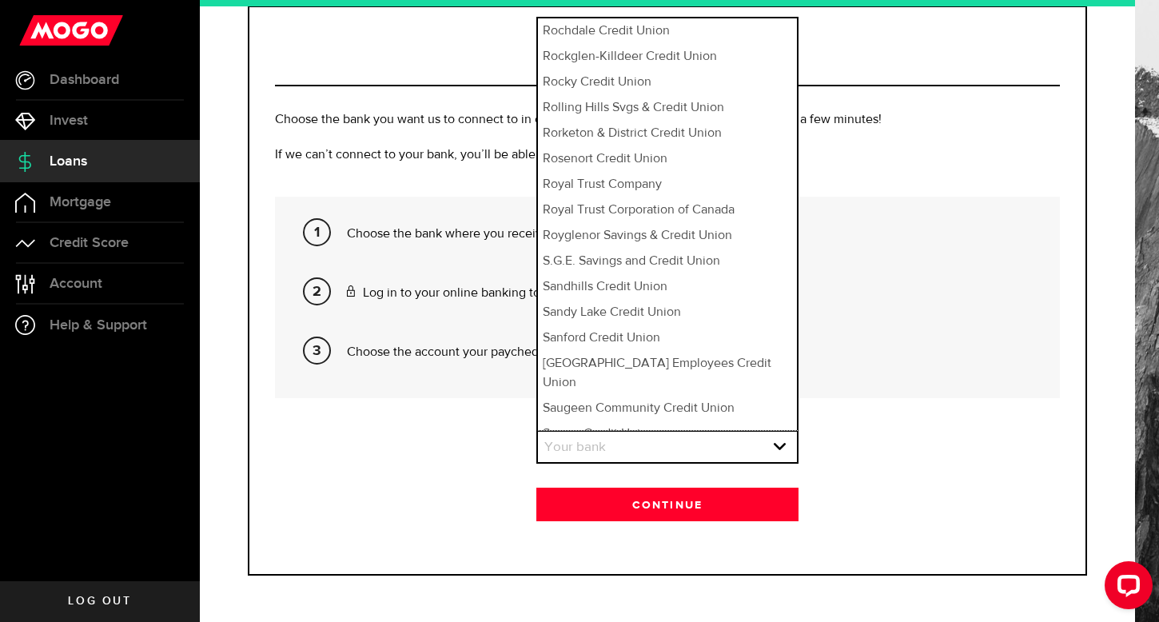
scroll to position [12748, 0]
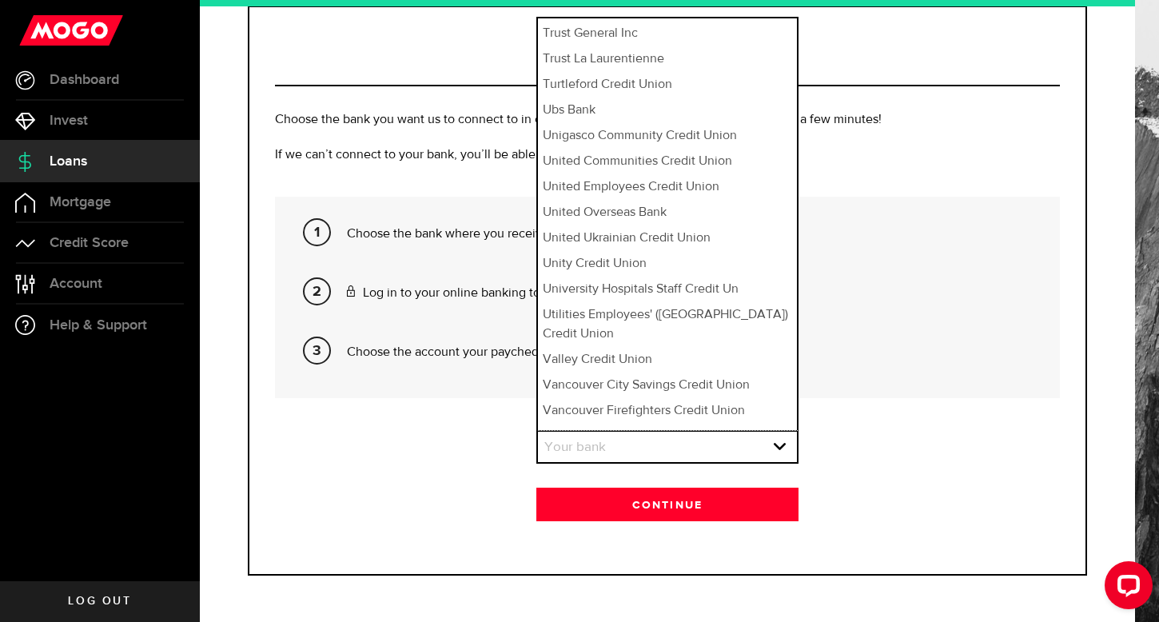
click at [380, 504] on div "Continue" at bounding box center [667, 505] width 785 height 34
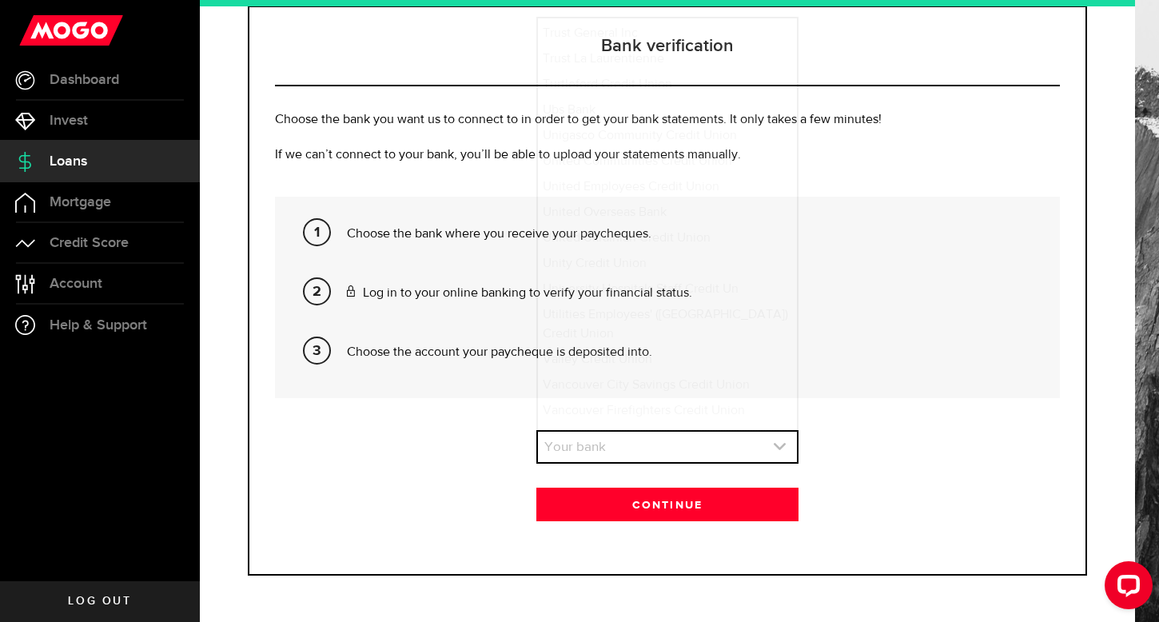
click at [587, 443] on link "expand select" at bounding box center [667, 447] width 258 height 30
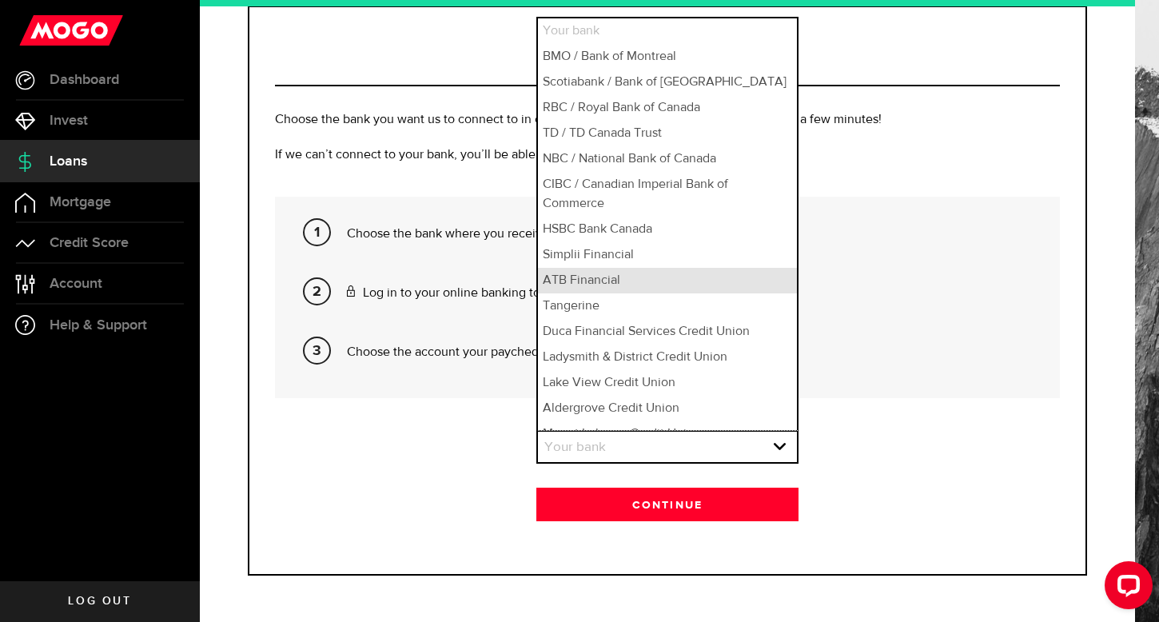
scroll to position [0, 0]
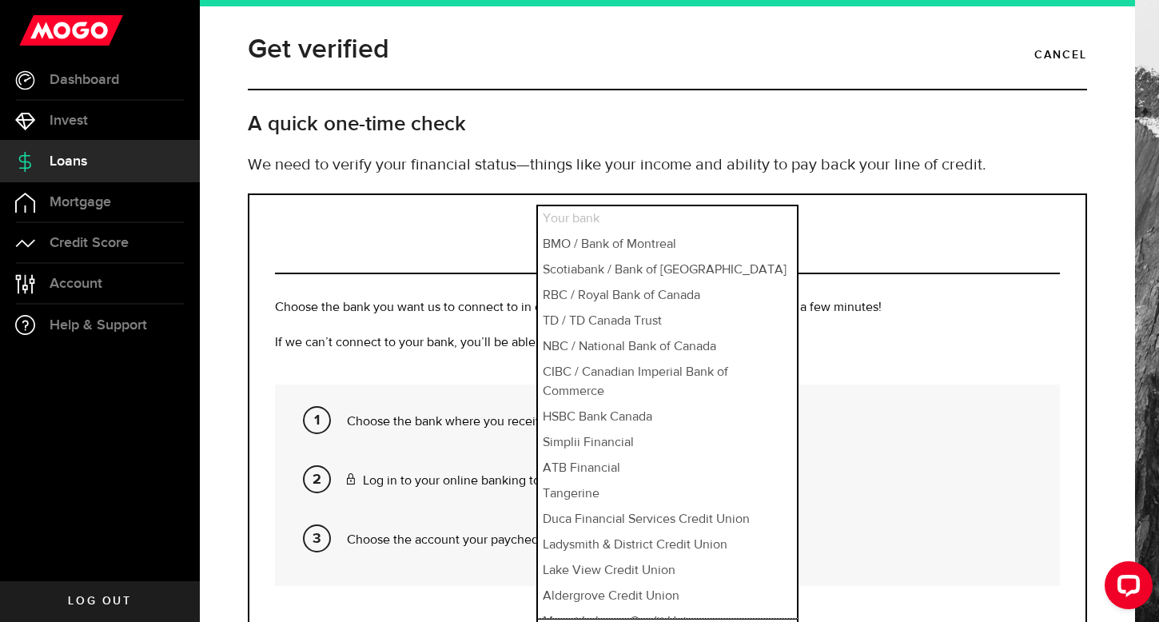
click at [380, 347] on p "If we can’t connect to your bank, you’ll be able to upload your statements manu…" at bounding box center [667, 342] width 785 height 19
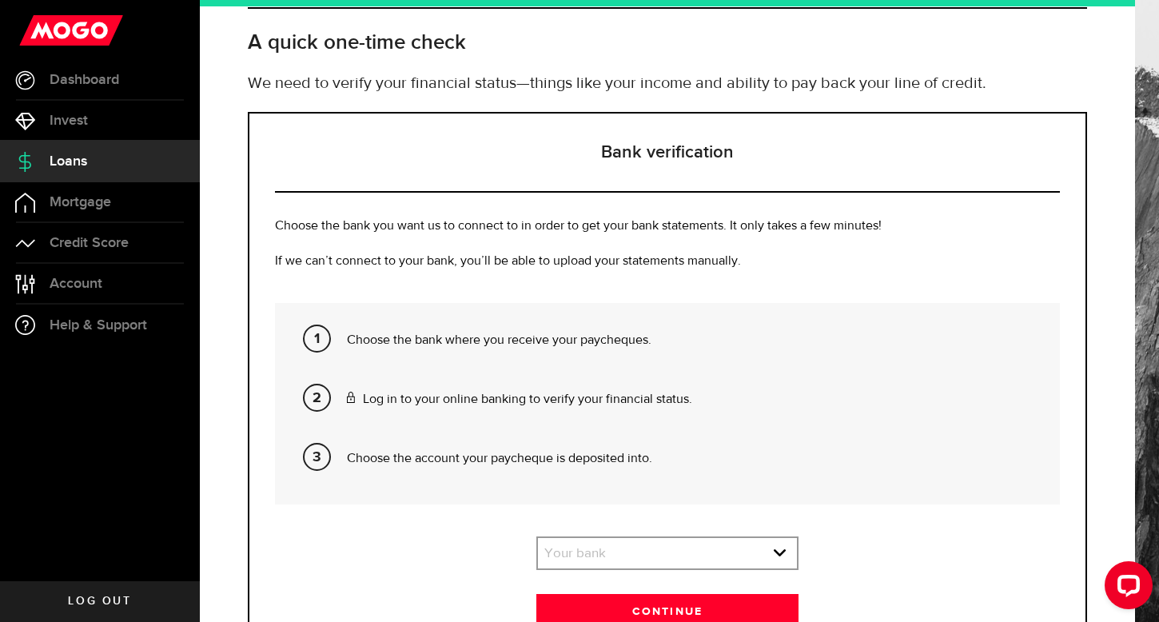
scroll to position [188, 0]
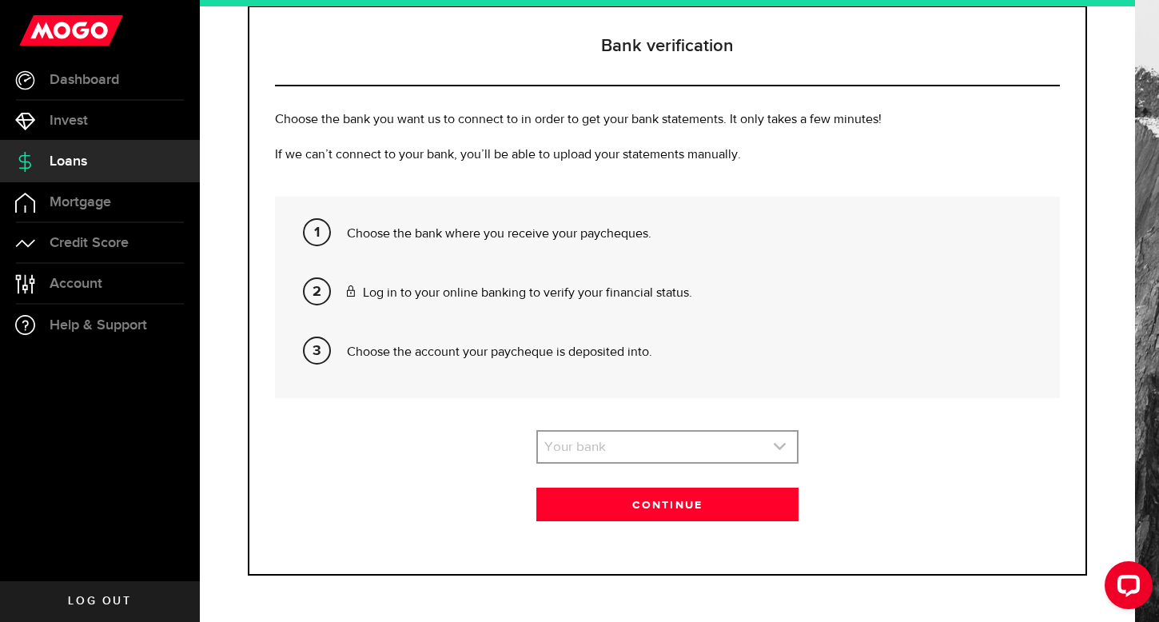
click at [565, 440] on link "expand select" at bounding box center [667, 447] width 258 height 30
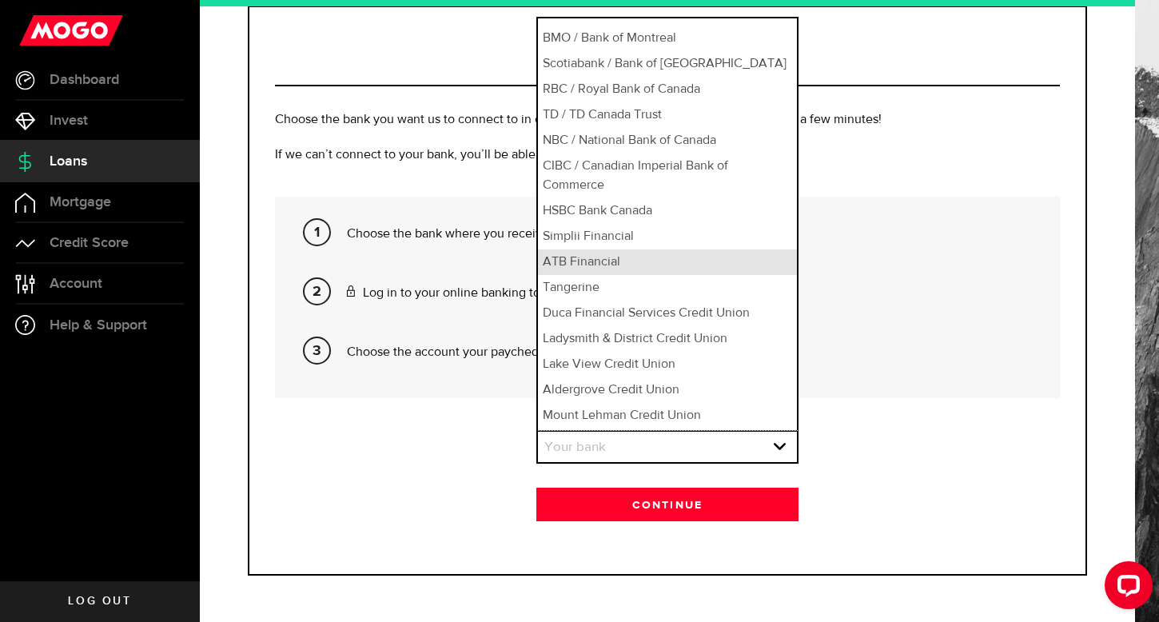
scroll to position [0, 0]
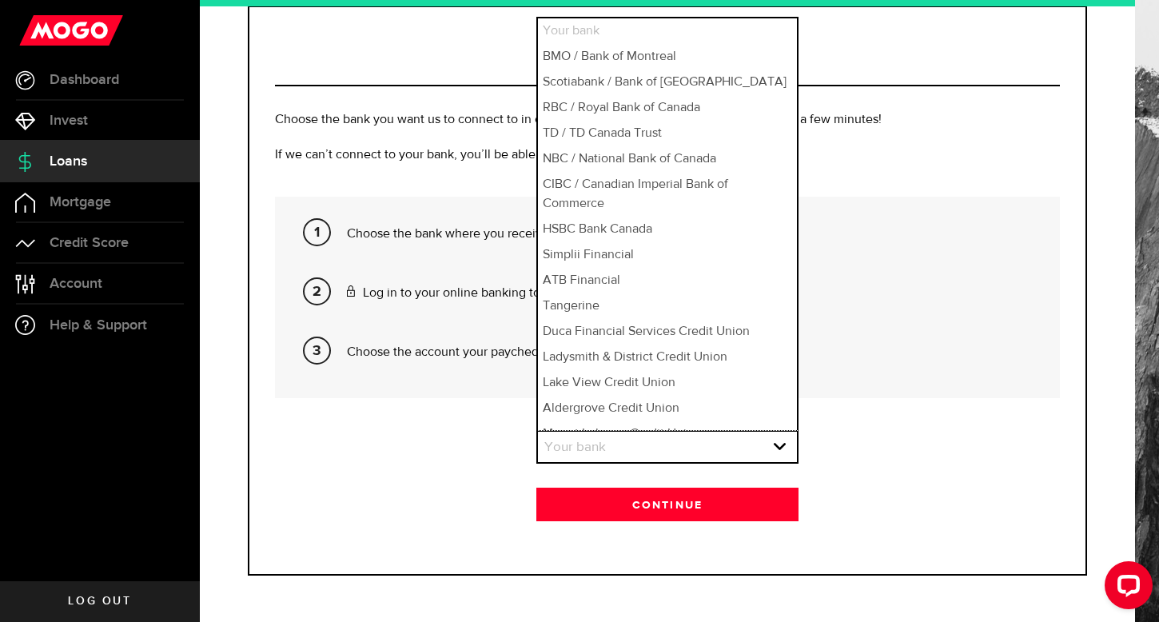
click at [284, 287] on div "Choose the bank where you receive your paycheques. Log in to your online bankin…" at bounding box center [667, 297] width 785 height 201
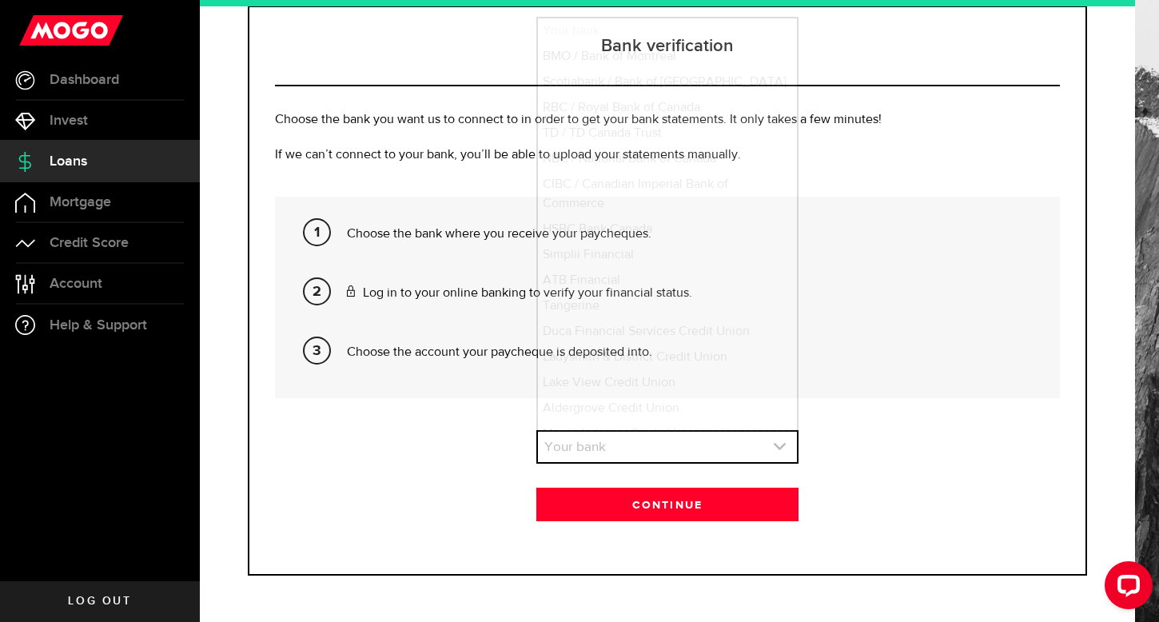
click at [557, 452] on link "expand select" at bounding box center [667, 447] width 258 height 30
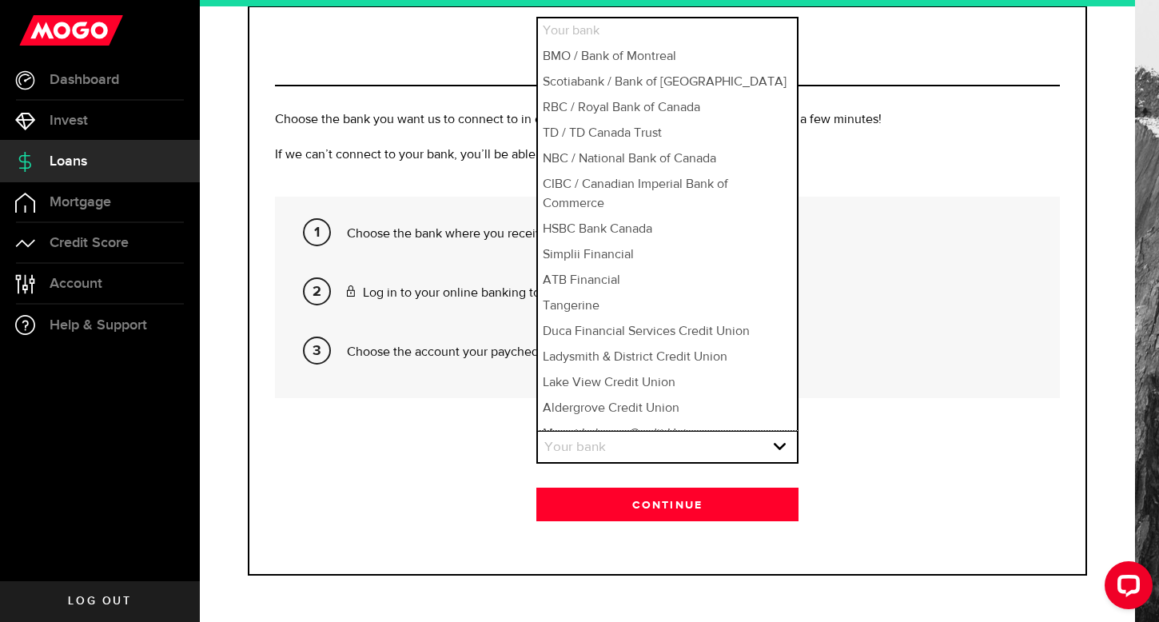
scroll to position [1060, 0]
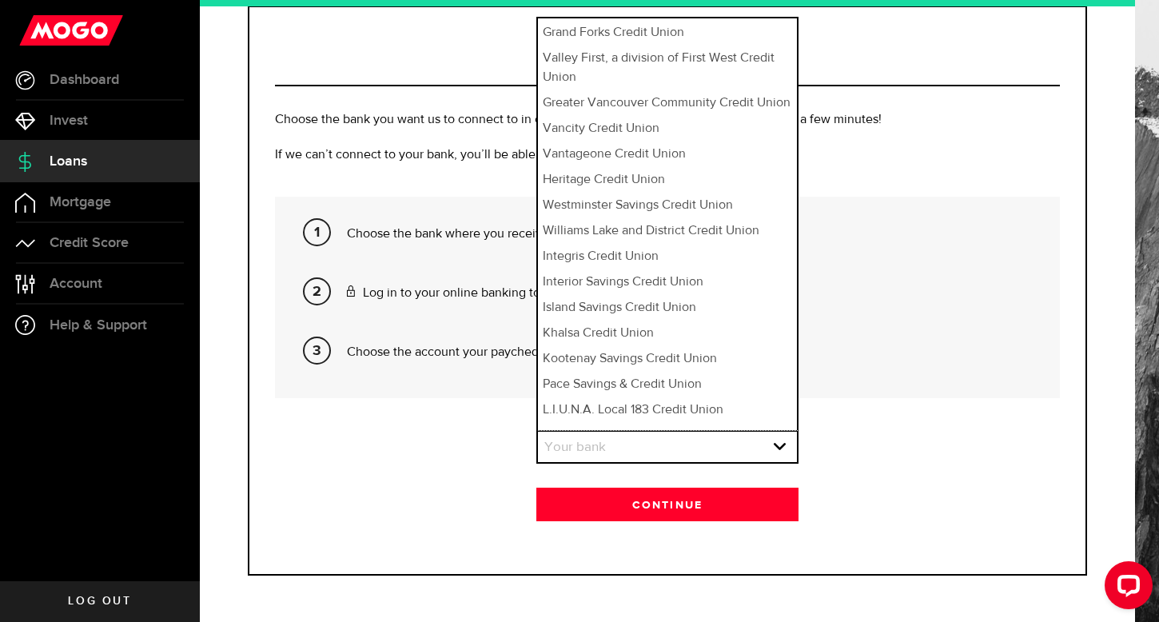
click at [374, 466] on section "Your bank Please pick your bank first! Your bank Your bank BMO / Bank of Montre…" at bounding box center [667, 475] width 785 height 91
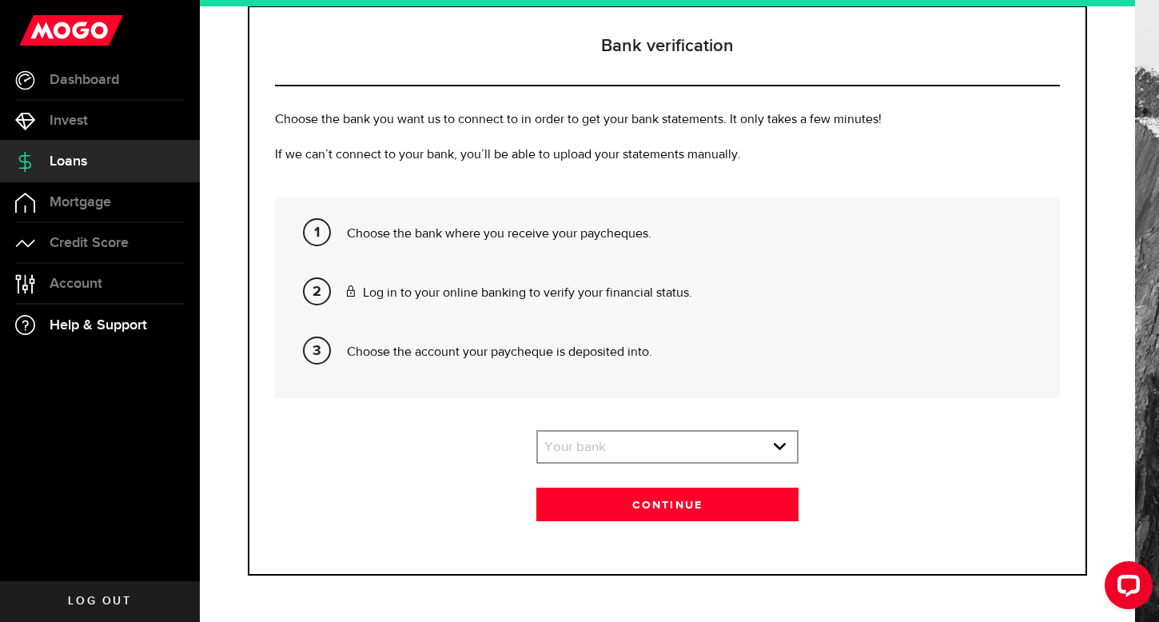
click at [95, 335] on link "Help & Support" at bounding box center [100, 325] width 200 height 41
